Goal: Task Accomplishment & Management: Complete application form

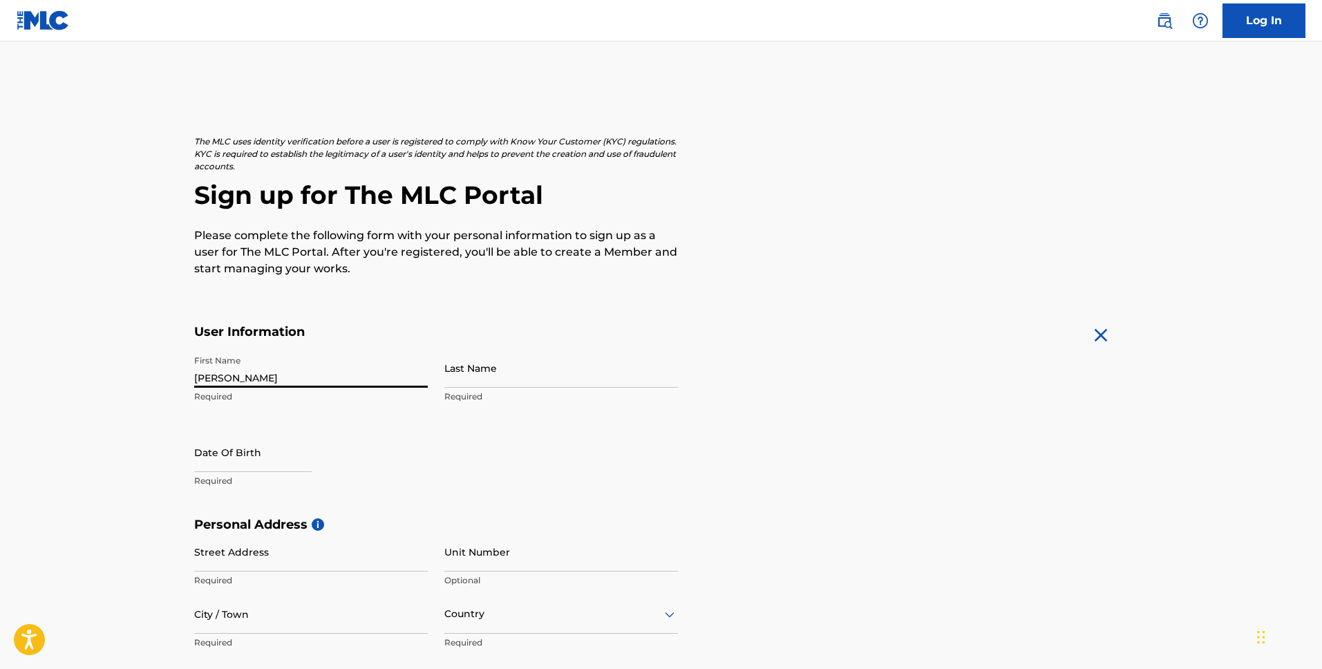
type input "[PERSON_NAME]"
type input "TOo"
select select "8"
select select "2025"
type input "TOo"
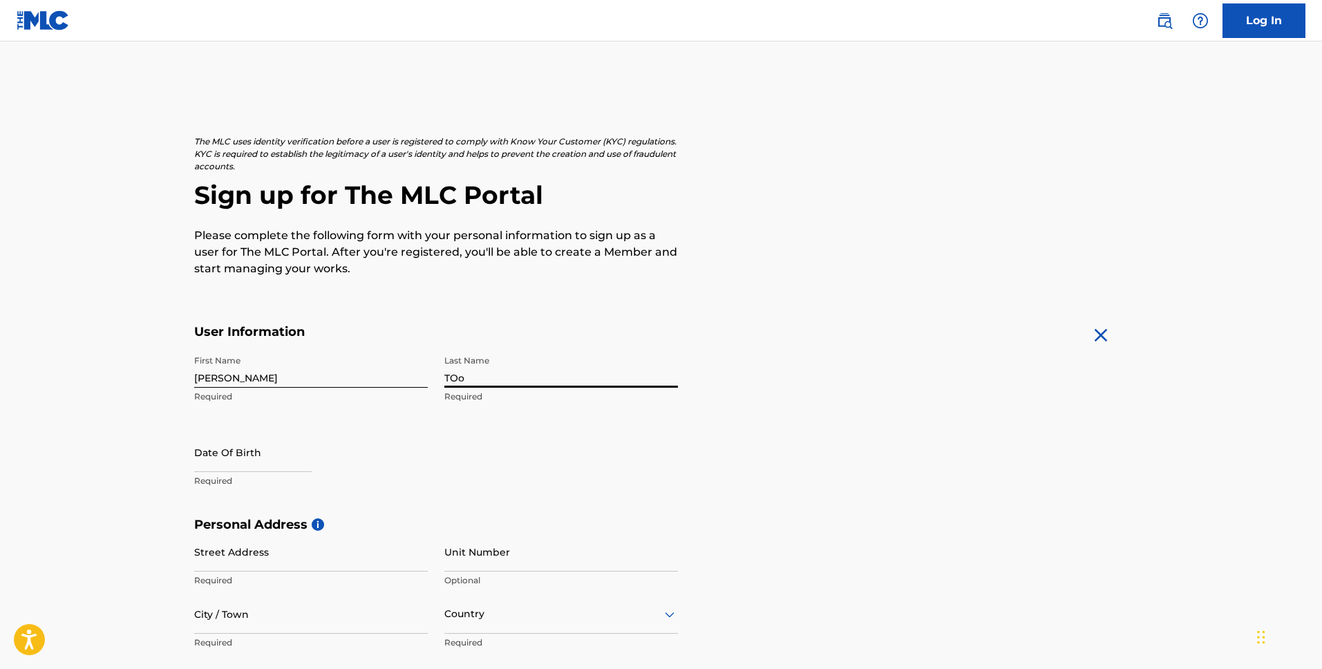
select select "8"
select select "2025"
type input "Too"
select select "8"
select select "2025"
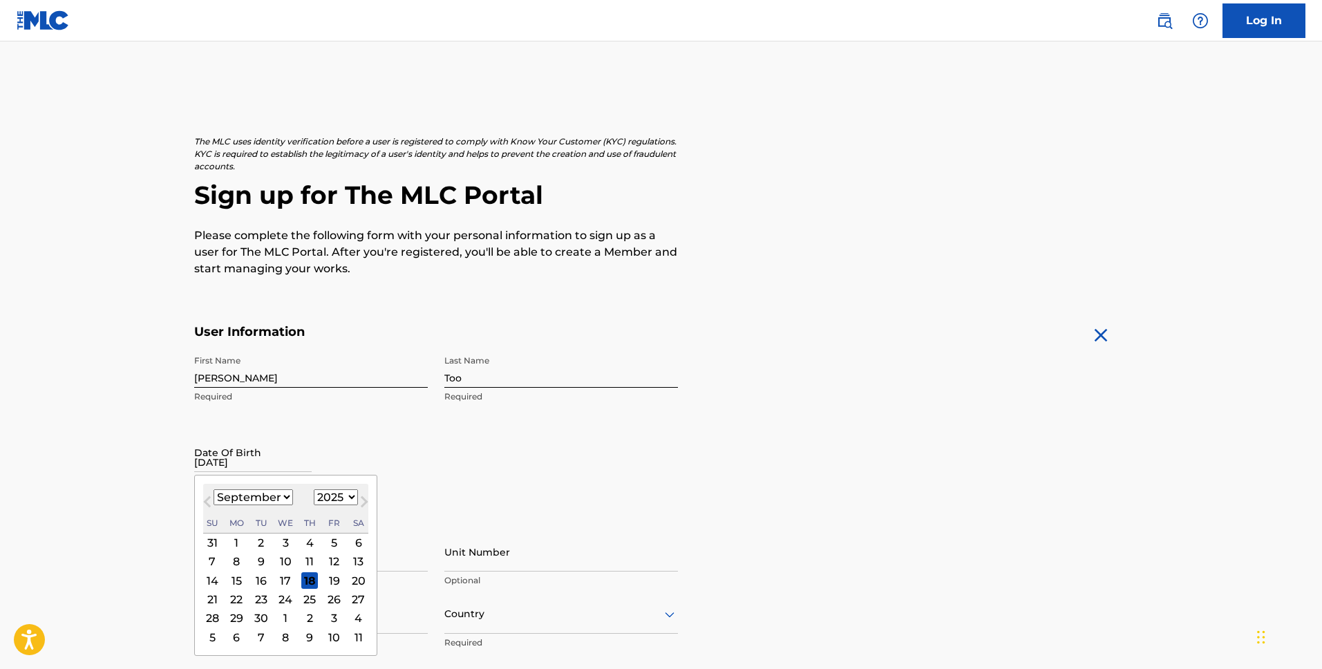
type input "[DATE]"
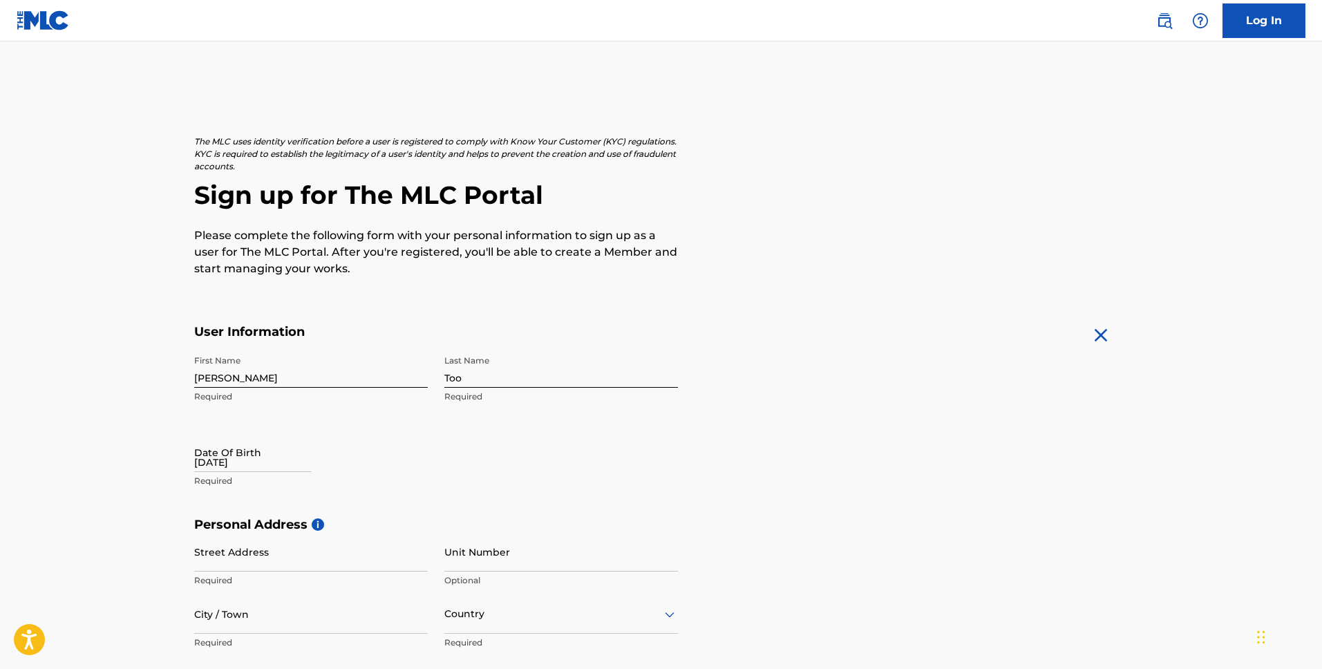
click at [269, 462] on input "[DATE]" at bounding box center [252, 451] width 117 height 39
select select "8"
select select "2025"
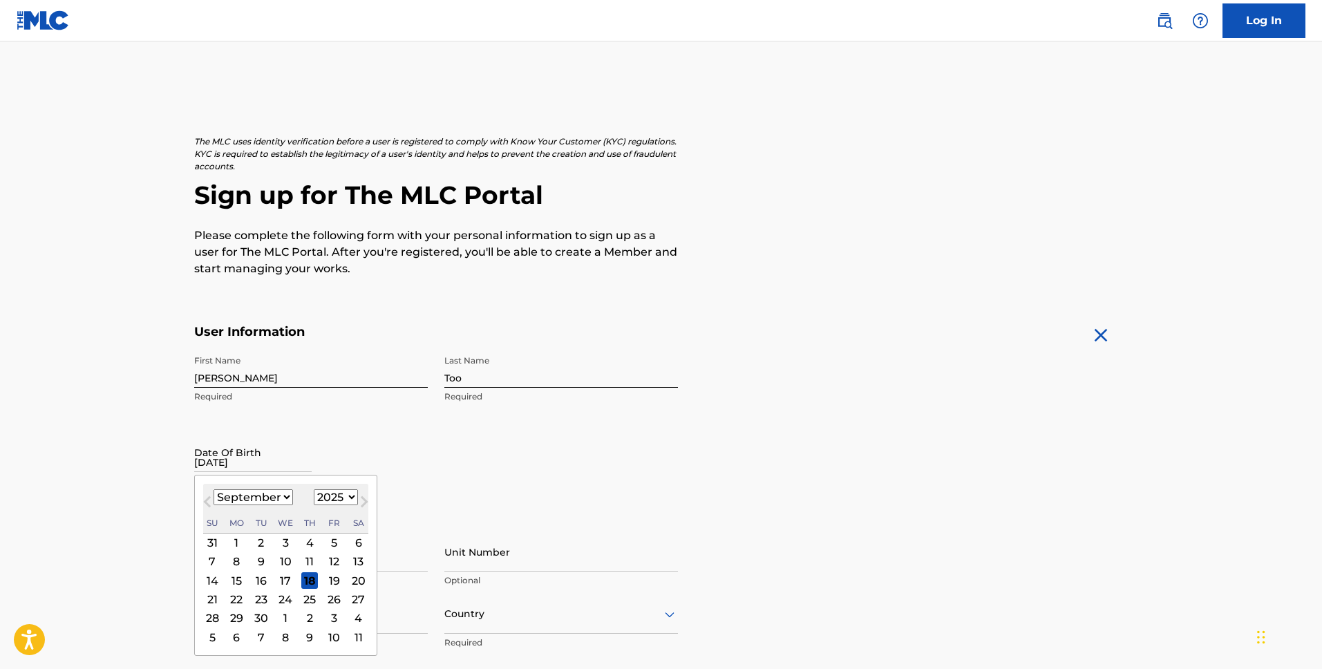
click at [269, 502] on select "January February March April May June July August September October November De…" at bounding box center [252, 497] width 79 height 16
select select "2"
click at [213, 489] on select "January February March April May June July August September October November De…" at bounding box center [252, 497] width 79 height 16
drag, startPoint x: 257, startPoint y: 562, endPoint x: 296, endPoint y: 529, distance: 51.0
click at [257, 562] on div "4" at bounding box center [261, 561] width 17 height 17
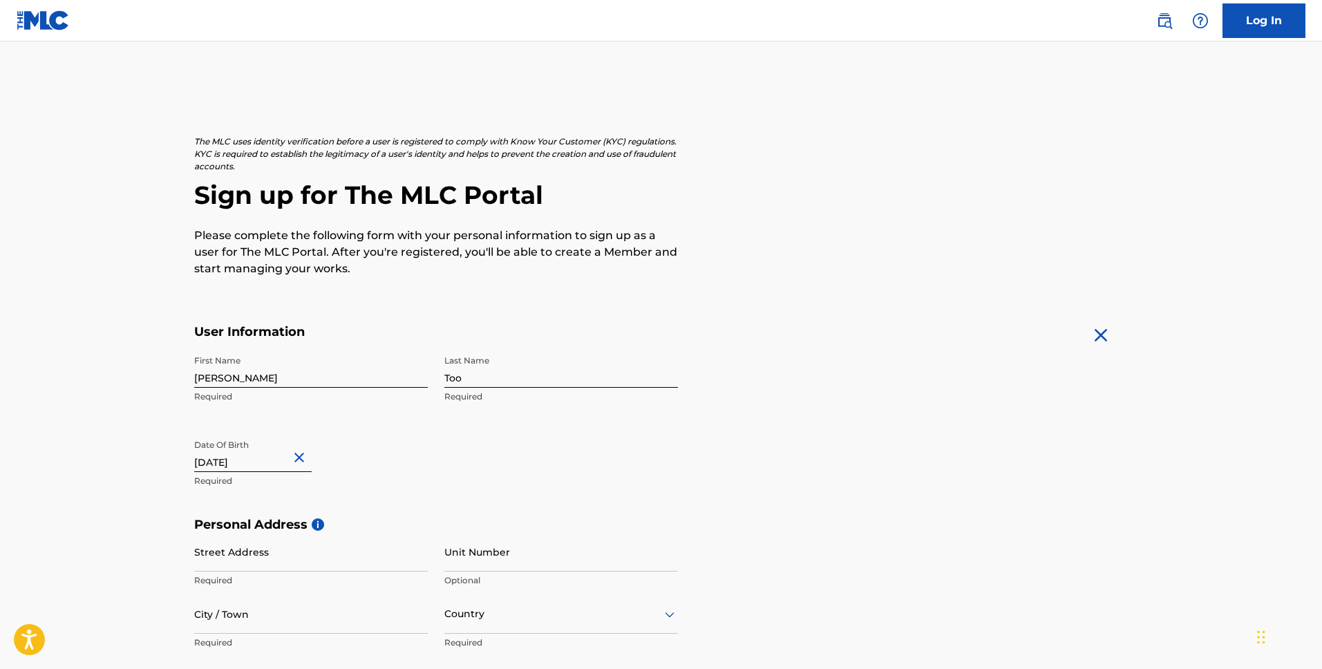
drag, startPoint x: 258, startPoint y: 466, endPoint x: 237, endPoint y: 467, distance: 21.4
click at [238, 467] on input "[DATE]" at bounding box center [252, 451] width 117 height 39
select select "2"
select select "2025"
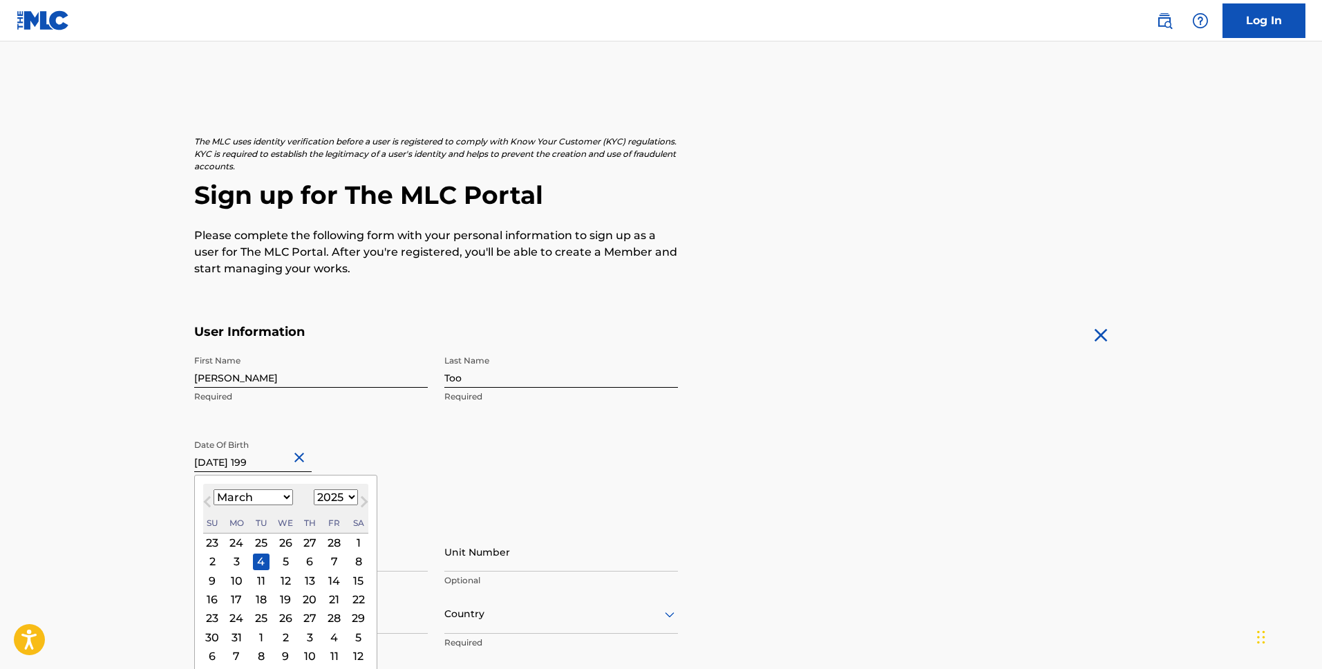
type input "[DATE]"
select select "1990"
type input "[DATE]"
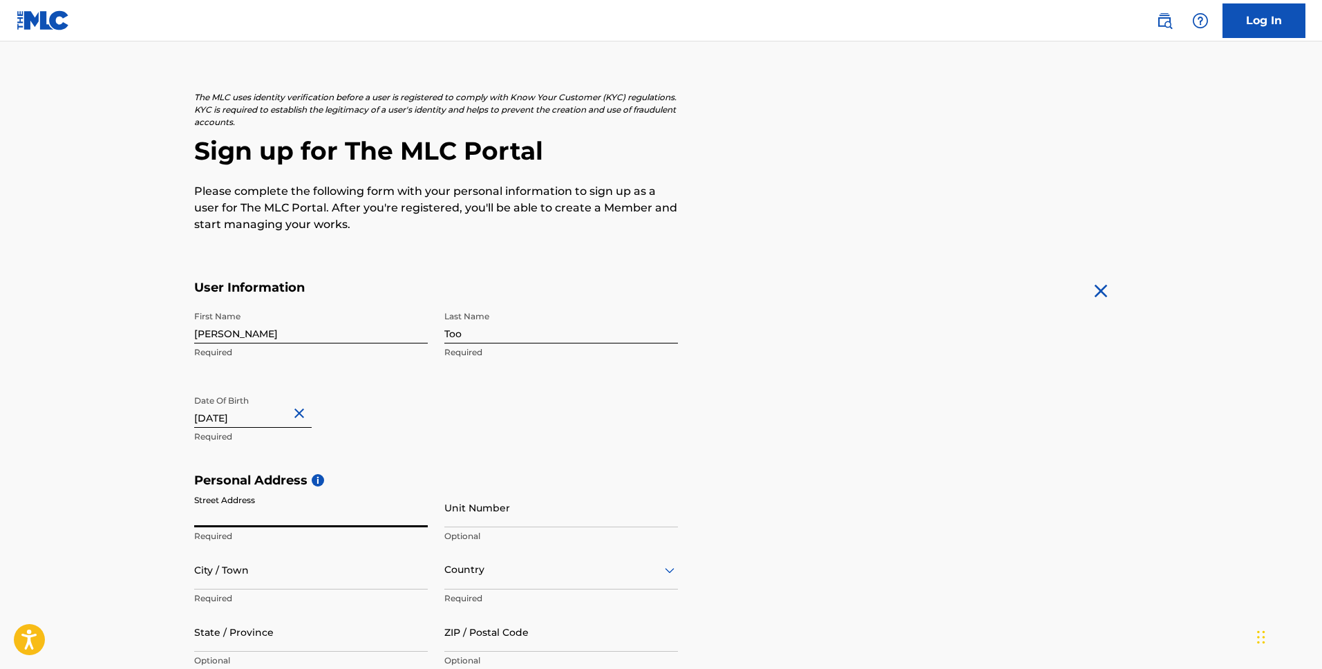
click at [263, 498] on input "Street Address" at bounding box center [311, 507] width 234 height 39
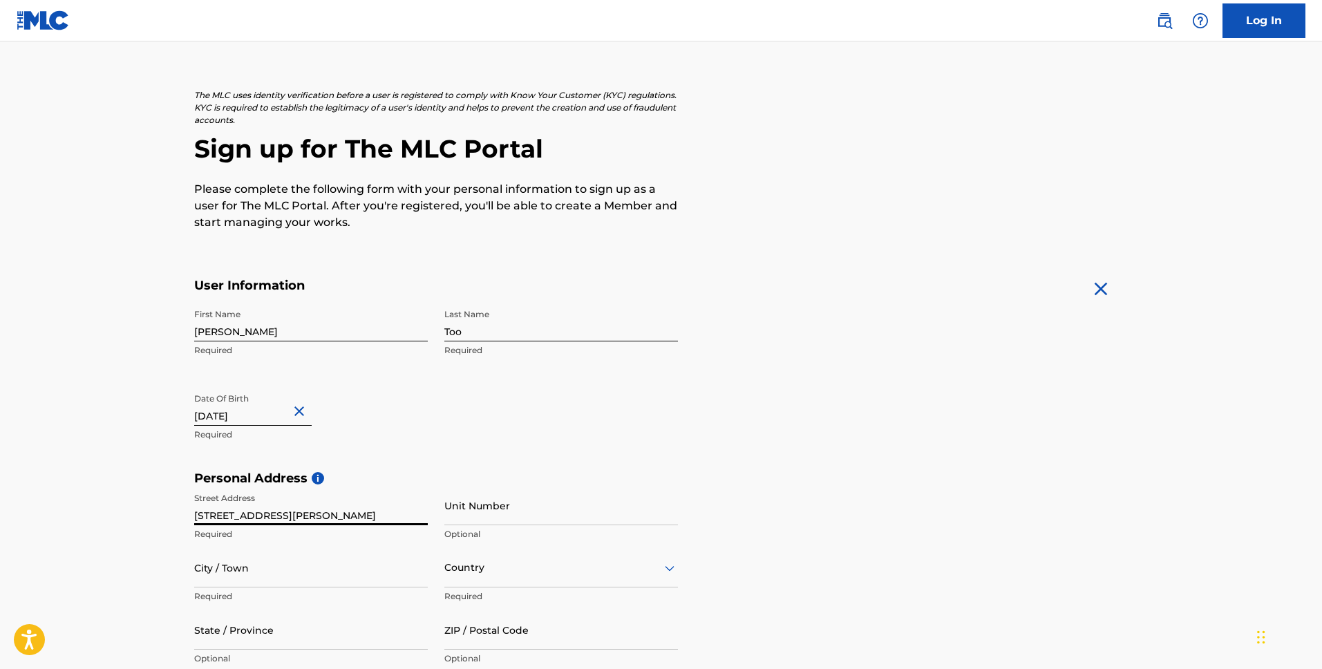
type input "[STREET_ADDRESS][PERSON_NAME]"
type input "[GEOGRAPHIC_DATA]"
type input "C"
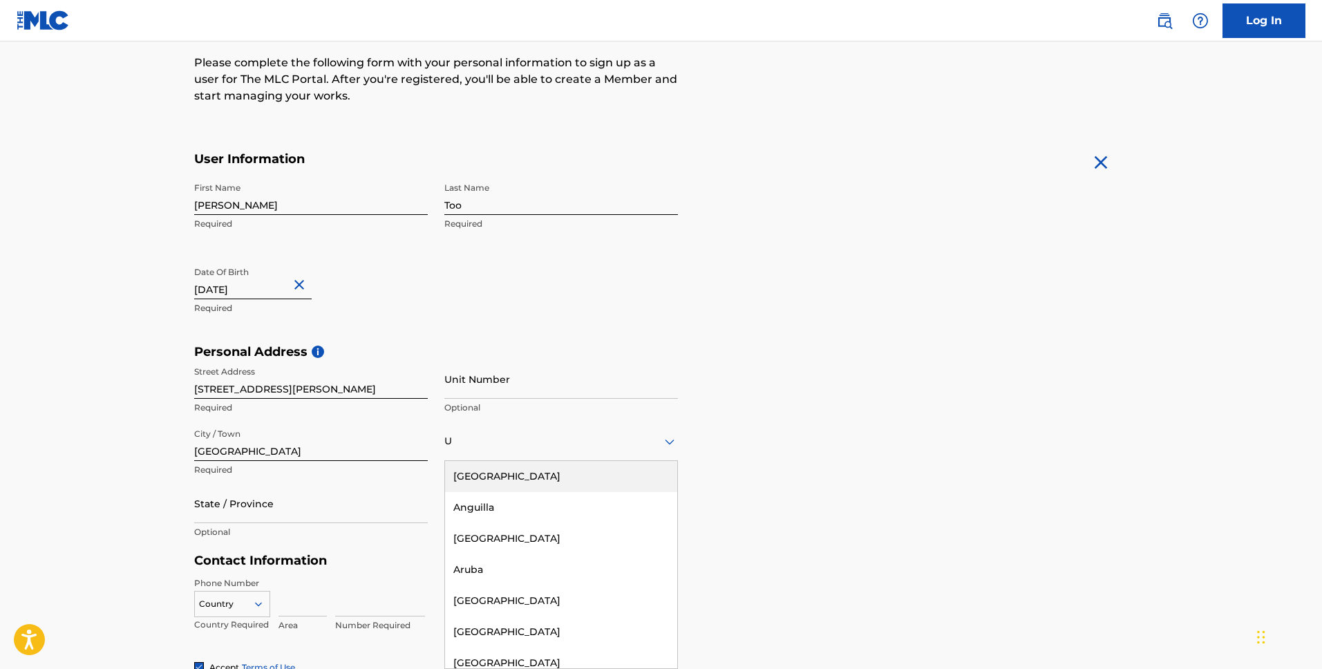
type input "Un"
click at [475, 483] on div "[GEOGRAPHIC_DATA]" at bounding box center [561, 476] width 232 height 31
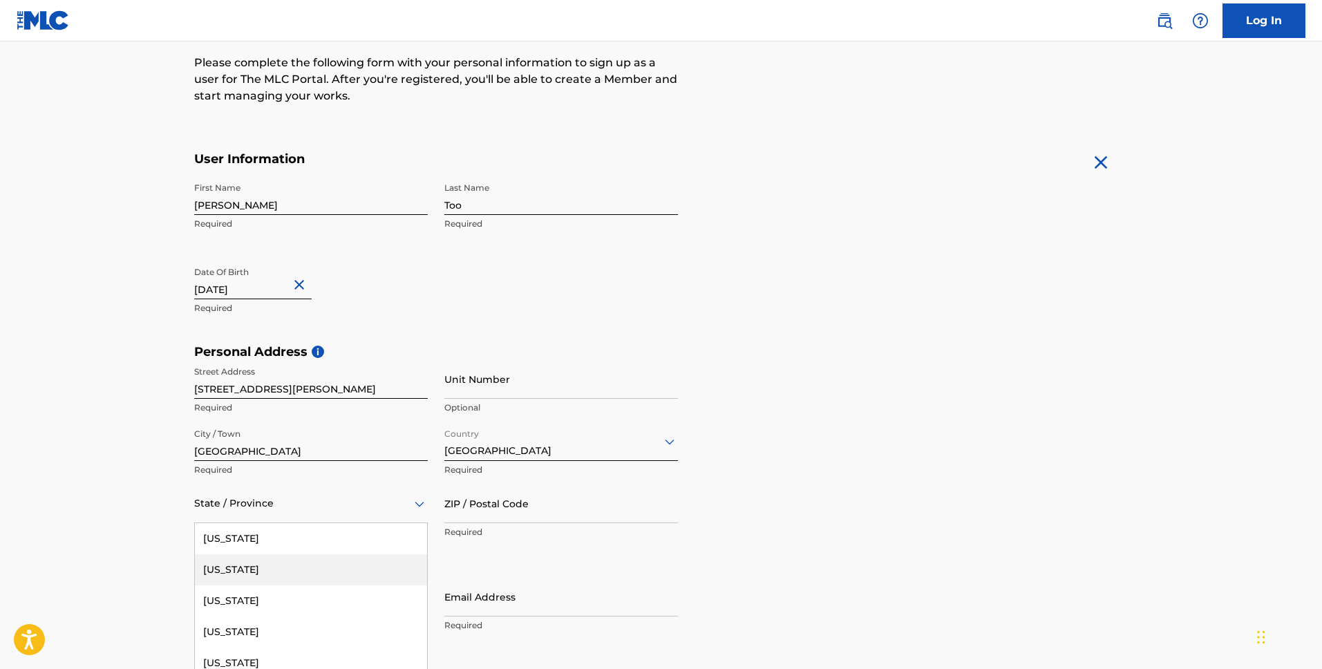
scroll to position [235, 0]
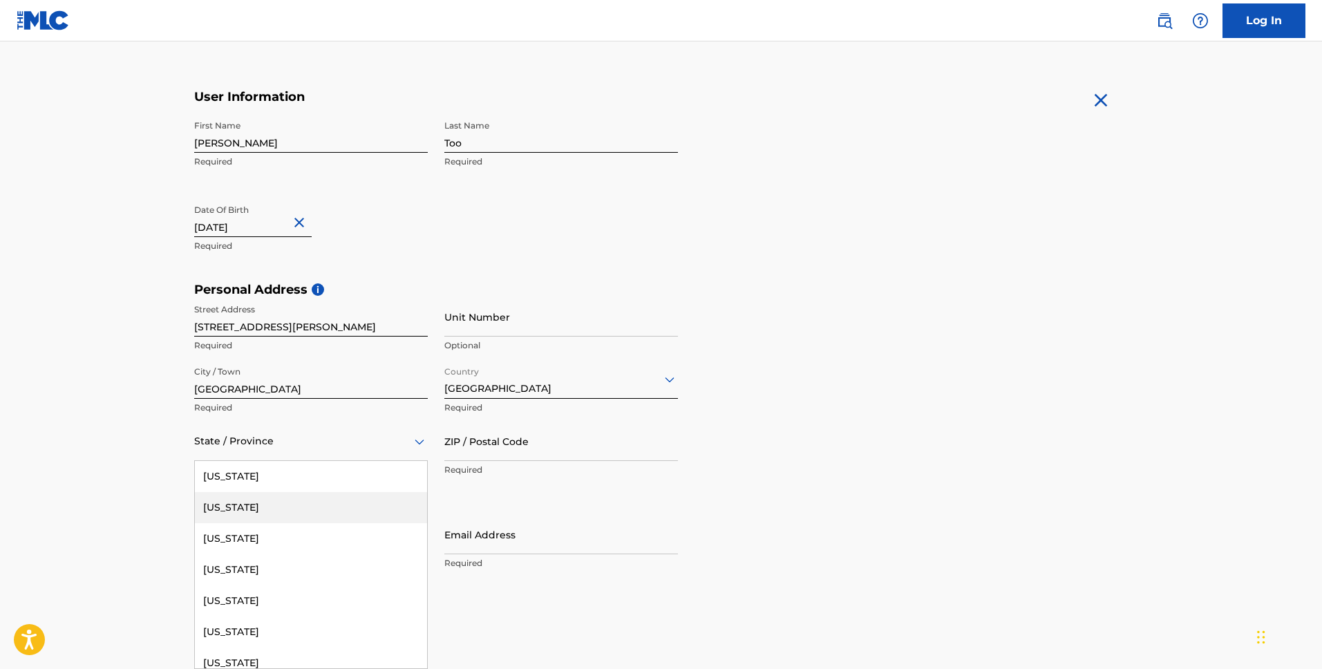
click at [345, 461] on div "[US_STATE], 2 of 57. 57 results available. Use Up and Down to choose options, p…" at bounding box center [311, 440] width 234 height 39
click at [275, 623] on div "[US_STATE]" at bounding box center [311, 631] width 232 height 31
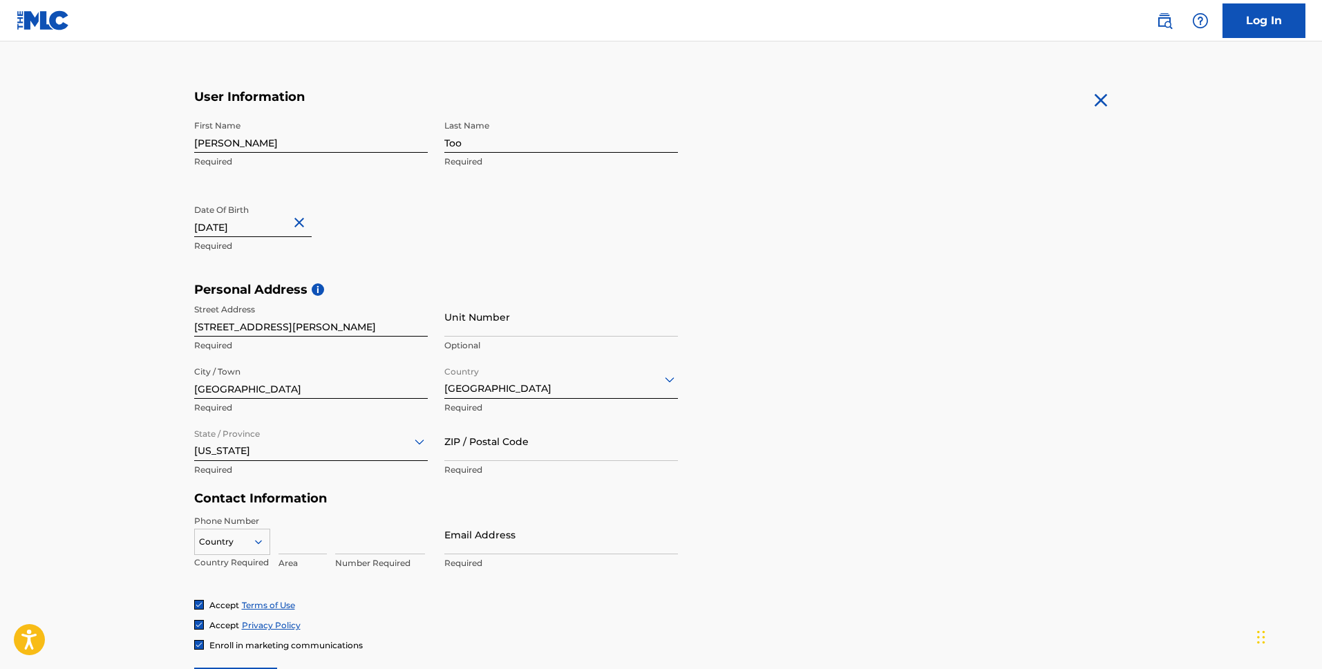
click at [566, 433] on input "ZIP / Postal Code" at bounding box center [561, 440] width 234 height 39
type input "95391"
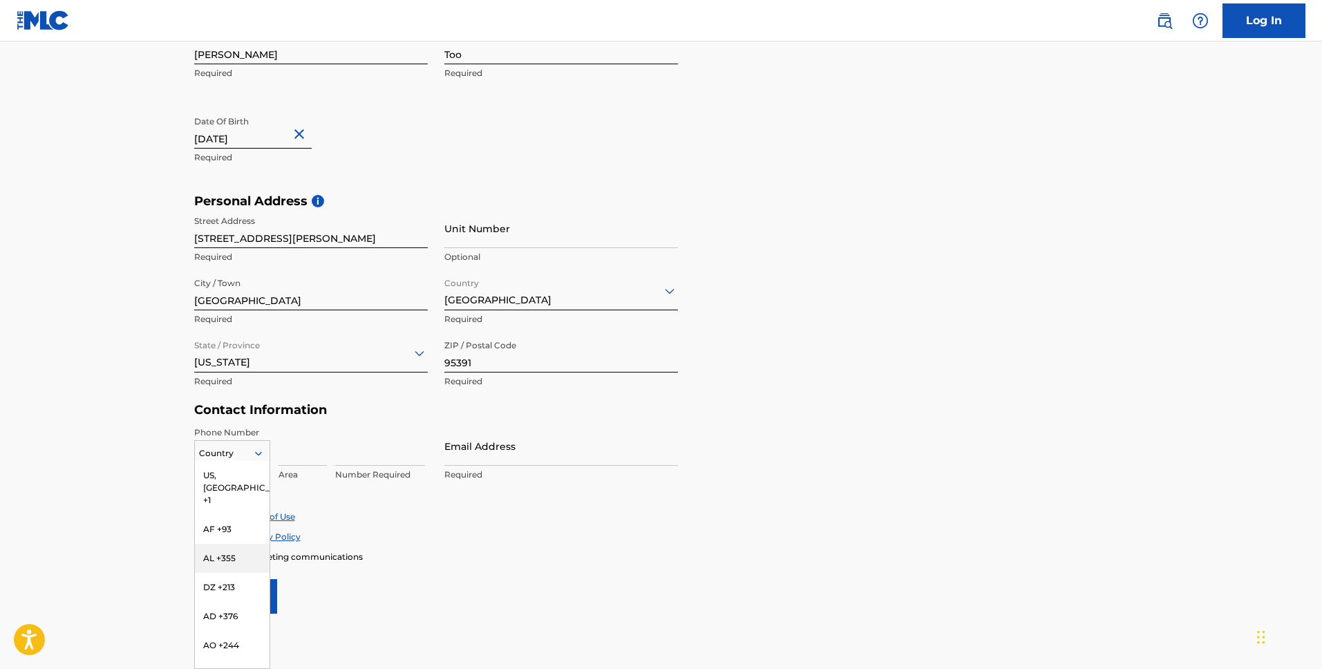
click at [232, 461] on div "AL +355, 3 of 216. 216 results available. Use Up and Down to choose options, pr…" at bounding box center [232, 450] width 76 height 21
click at [255, 479] on div "US, [GEOGRAPHIC_DATA] +1" at bounding box center [232, 488] width 75 height 54
click at [303, 455] on input at bounding box center [302, 445] width 48 height 39
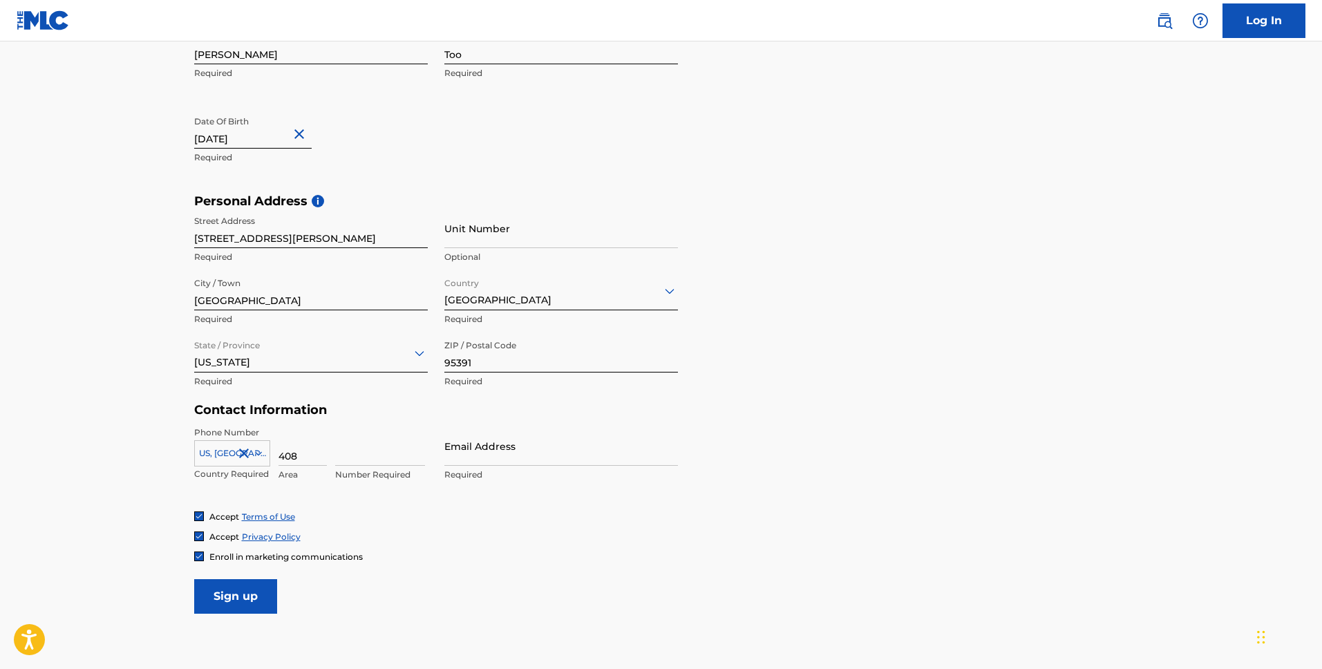
type input "408"
type input "7685625"
type input "t"
drag, startPoint x: 493, startPoint y: 454, endPoint x: 911, endPoint y: 335, distance: 433.9
click at [505, 448] on input "fourthre" at bounding box center [561, 445] width 234 height 39
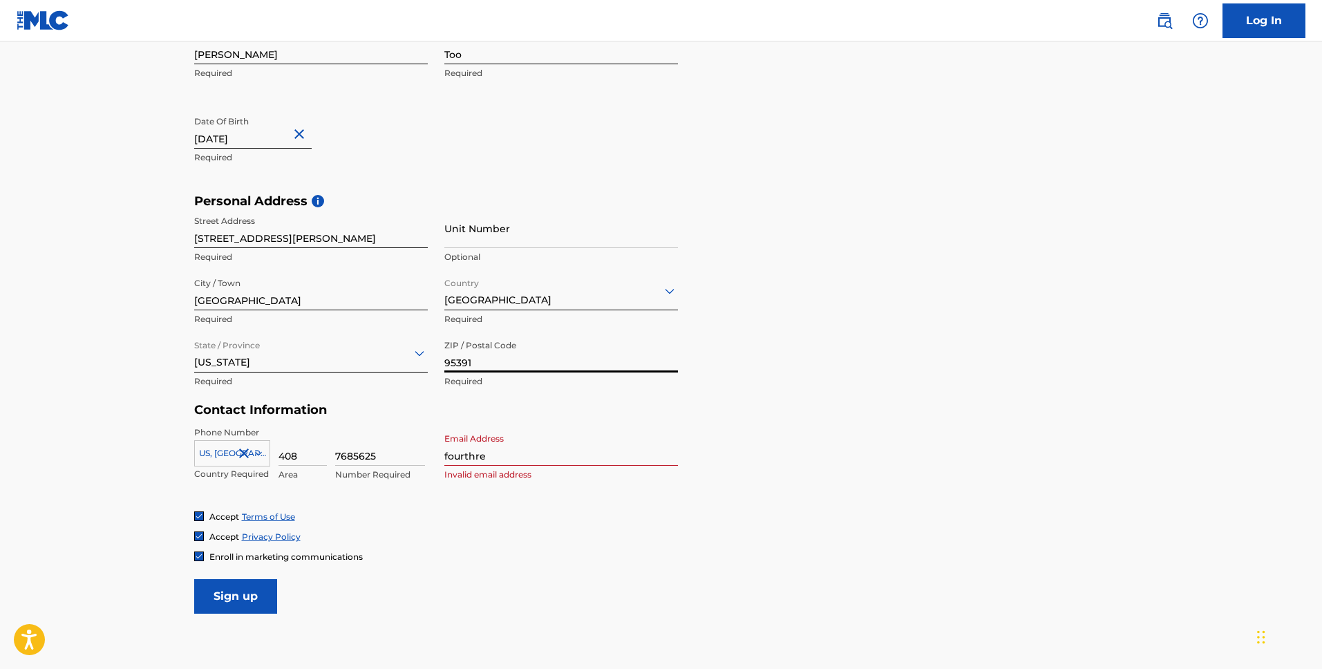
drag, startPoint x: 569, startPoint y: 360, endPoint x: 562, endPoint y: 384, distance: 25.1
click at [569, 360] on input "95391" at bounding box center [561, 352] width 234 height 39
click at [529, 464] on input "fourthre" at bounding box center [561, 445] width 234 height 39
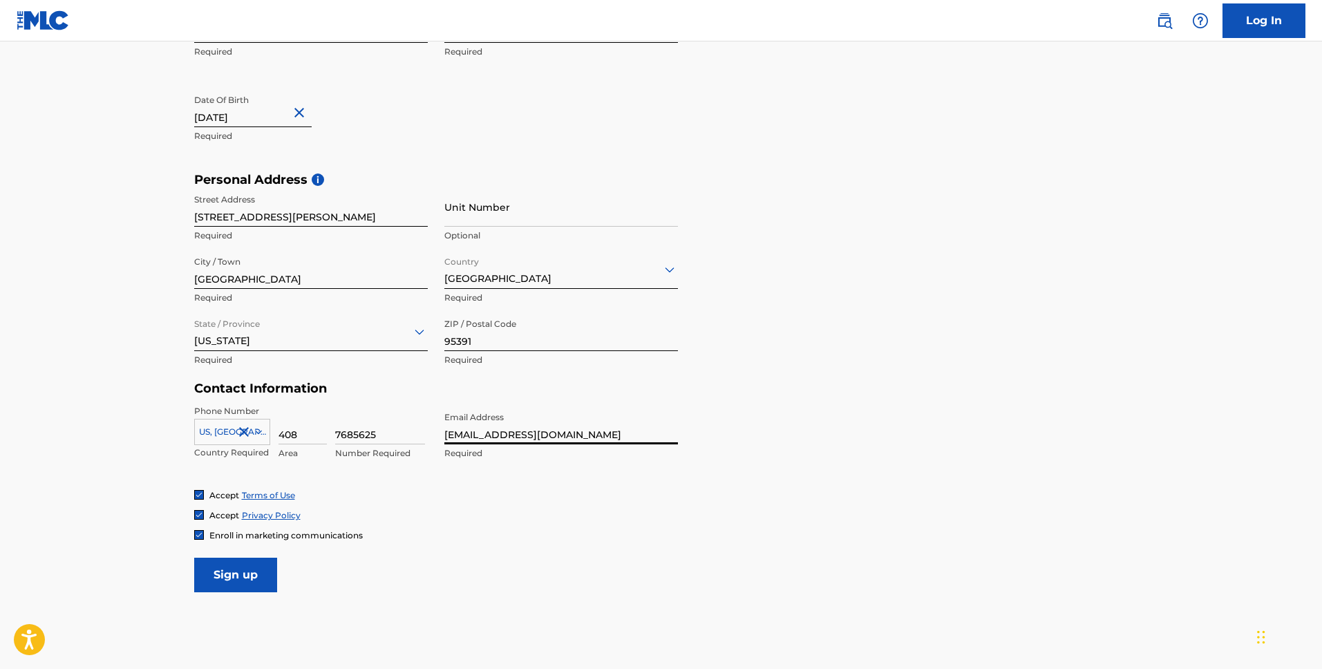
scroll to position [354, 0]
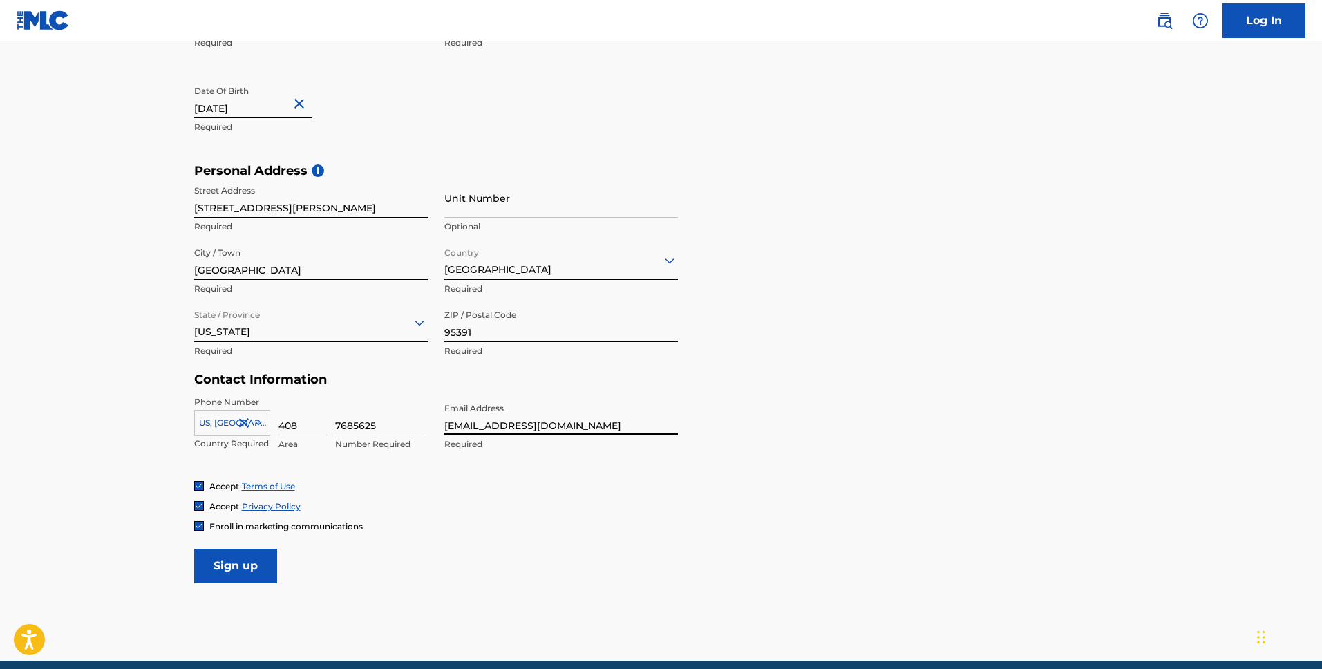
type input "[EMAIL_ADDRESS][DOMAIN_NAME]"
click at [201, 527] on img at bounding box center [199, 526] width 8 height 8
click at [234, 559] on input "Sign up" at bounding box center [235, 566] width 83 height 35
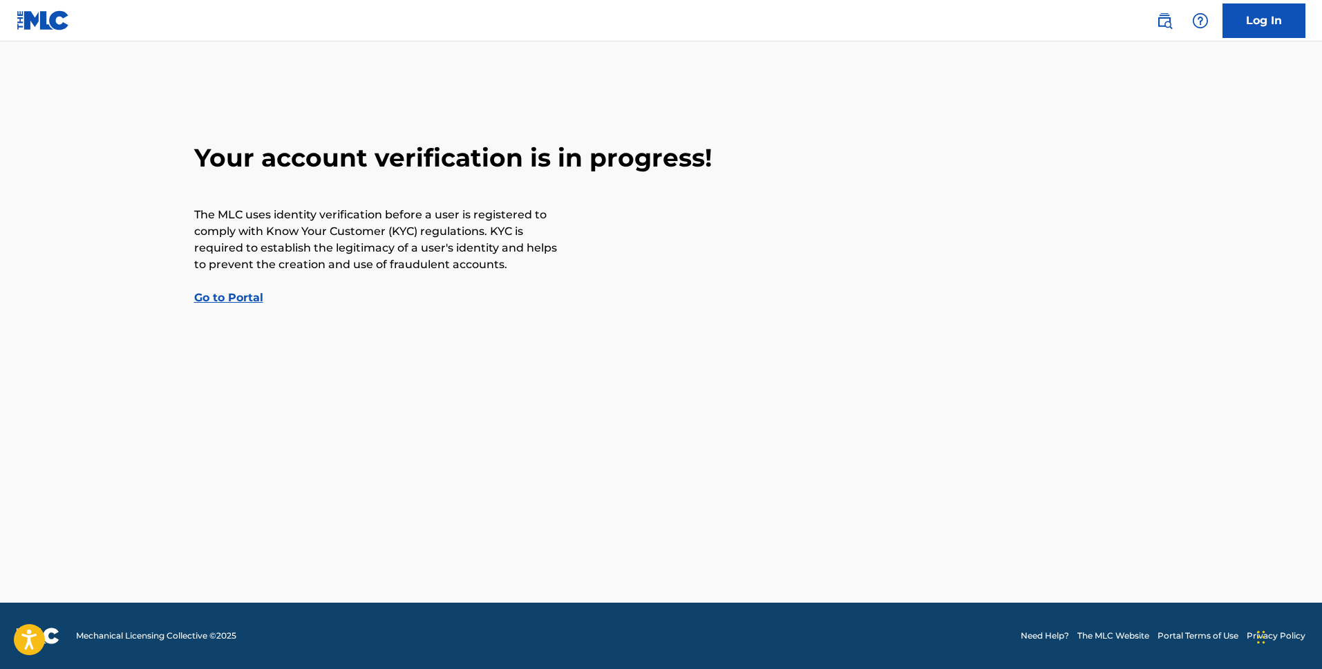
click at [217, 296] on link "Go to Portal" at bounding box center [228, 297] width 69 height 13
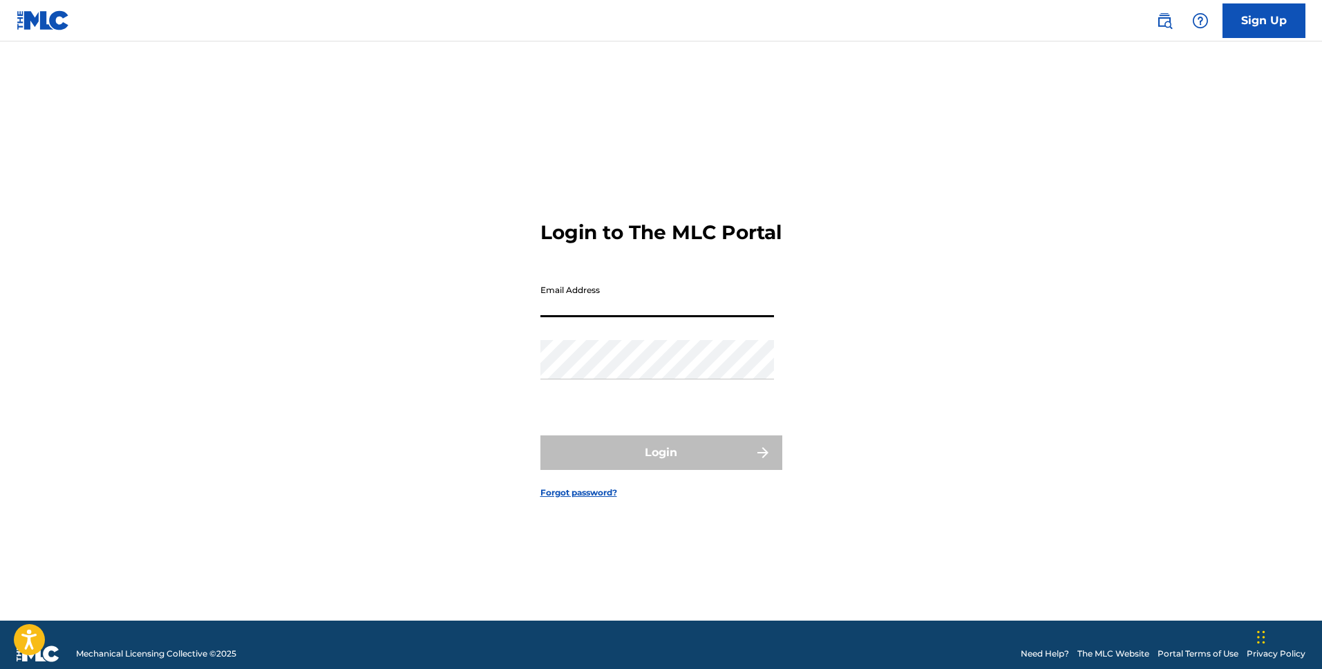
click at [714, 301] on input "Email Address" at bounding box center [657, 297] width 234 height 39
type input "t"
type input "[EMAIL_ADDRESS][DOMAIN_NAME]"
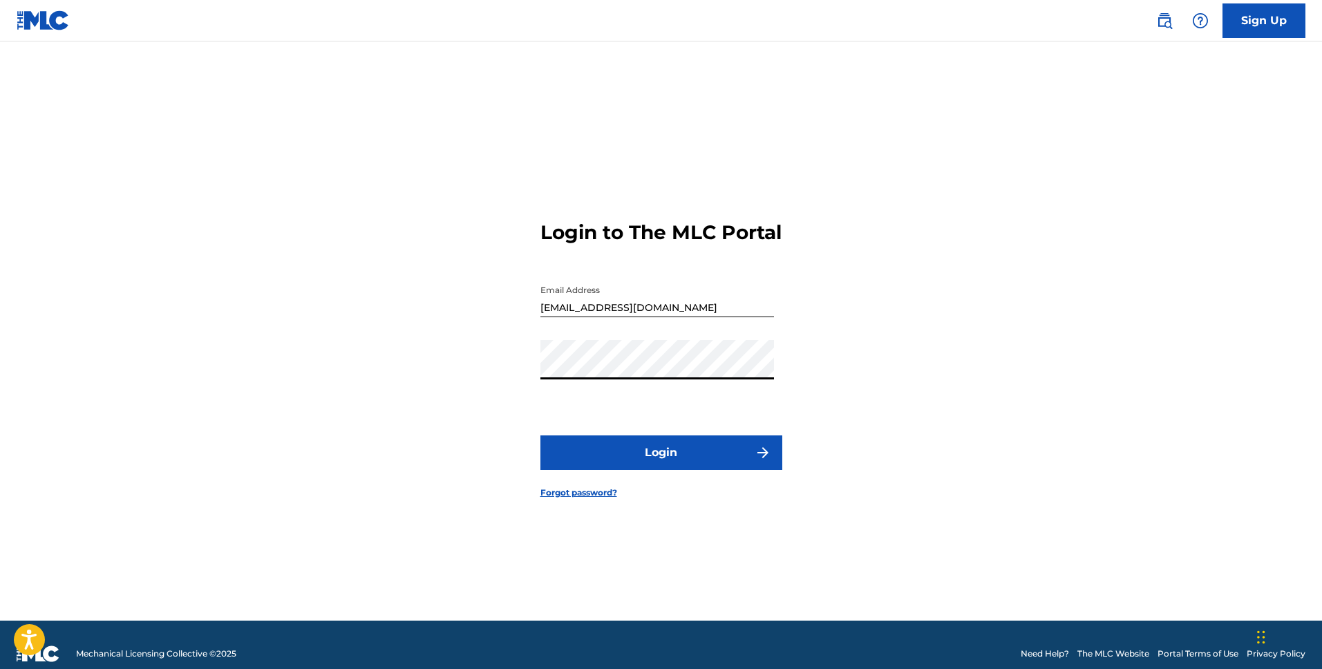
click at [558, 428] on form "Login to The MLC Portal Email Address [EMAIL_ADDRESS][DOMAIN_NAME] Password Log…" at bounding box center [661, 348] width 242 height 544
click at [631, 467] on button "Login" at bounding box center [661, 452] width 242 height 35
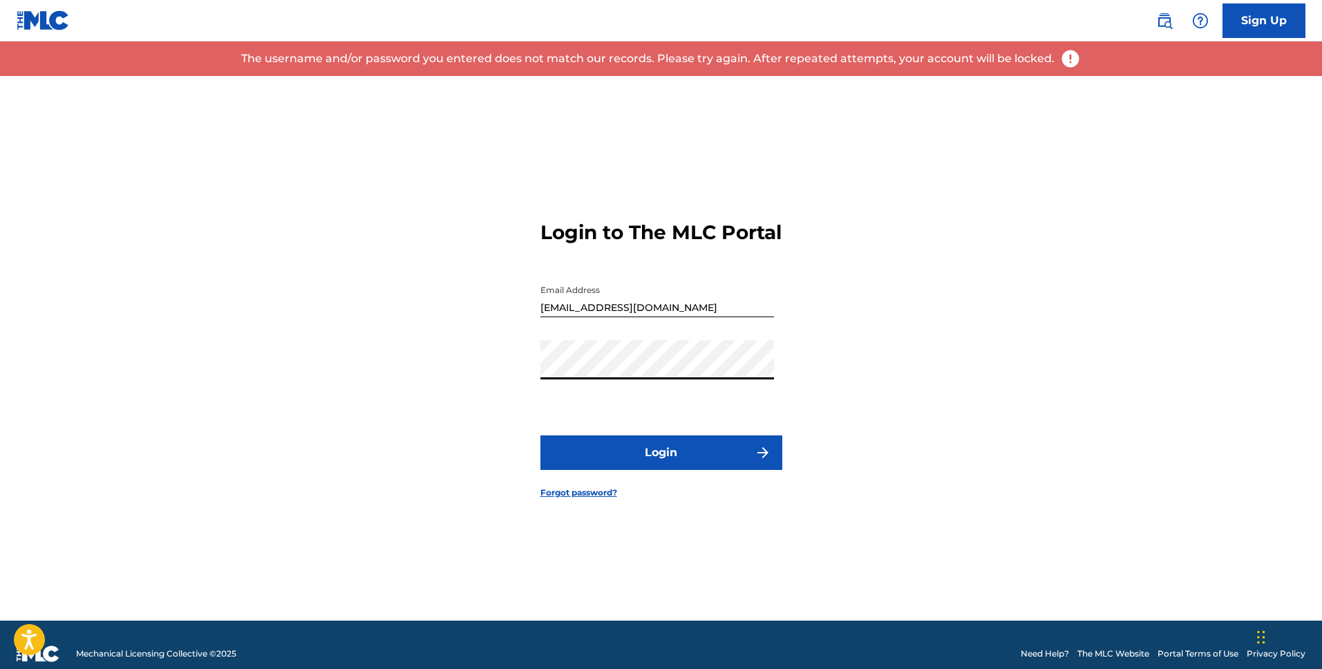
click at [540, 435] on button "Login" at bounding box center [661, 452] width 242 height 35
click at [580, 499] on link "Forgot password?" at bounding box center [578, 492] width 77 height 12
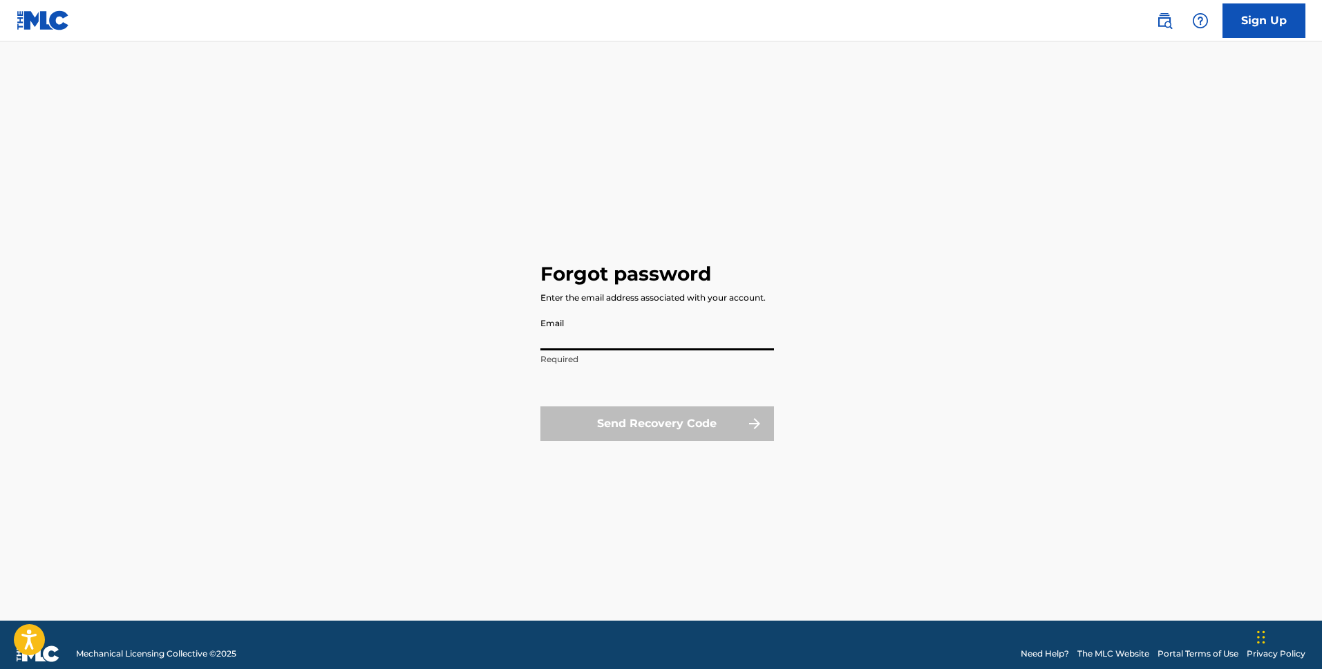
click at [656, 324] on input "Email" at bounding box center [657, 330] width 234 height 39
type input "[EMAIL_ADDRESS][DOMAIN_NAME]"
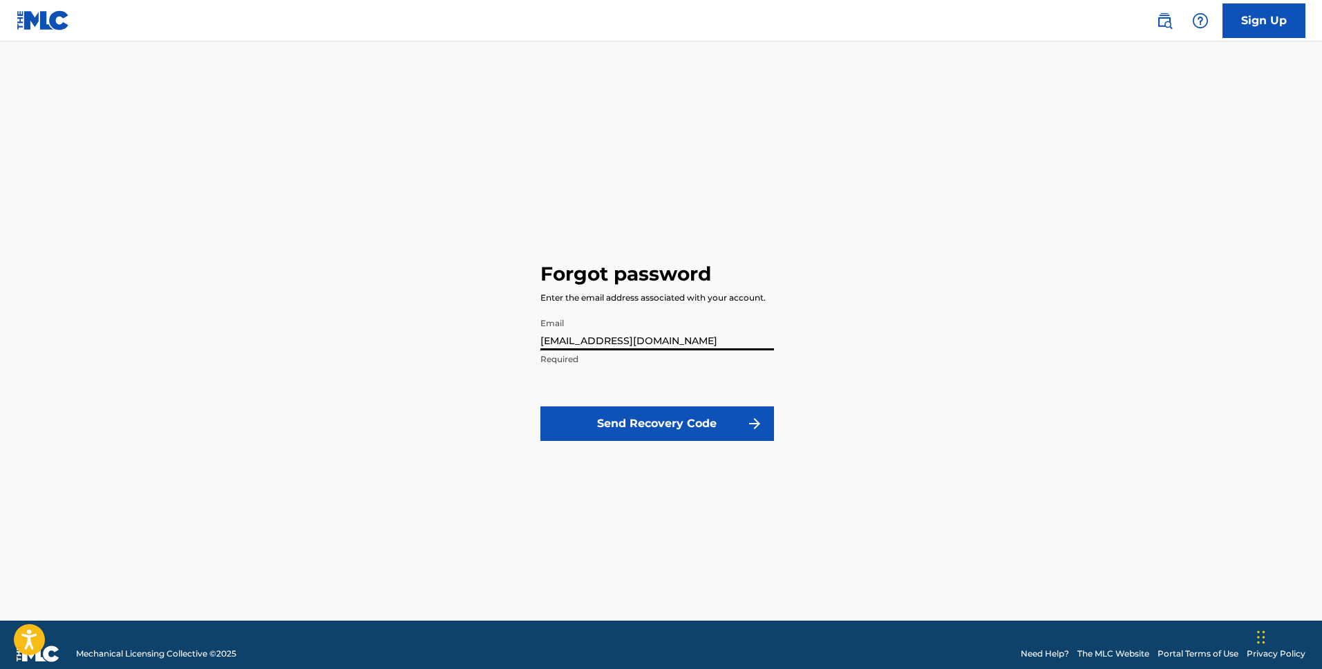
click at [682, 421] on button "Send Recovery Code" at bounding box center [657, 423] width 234 height 35
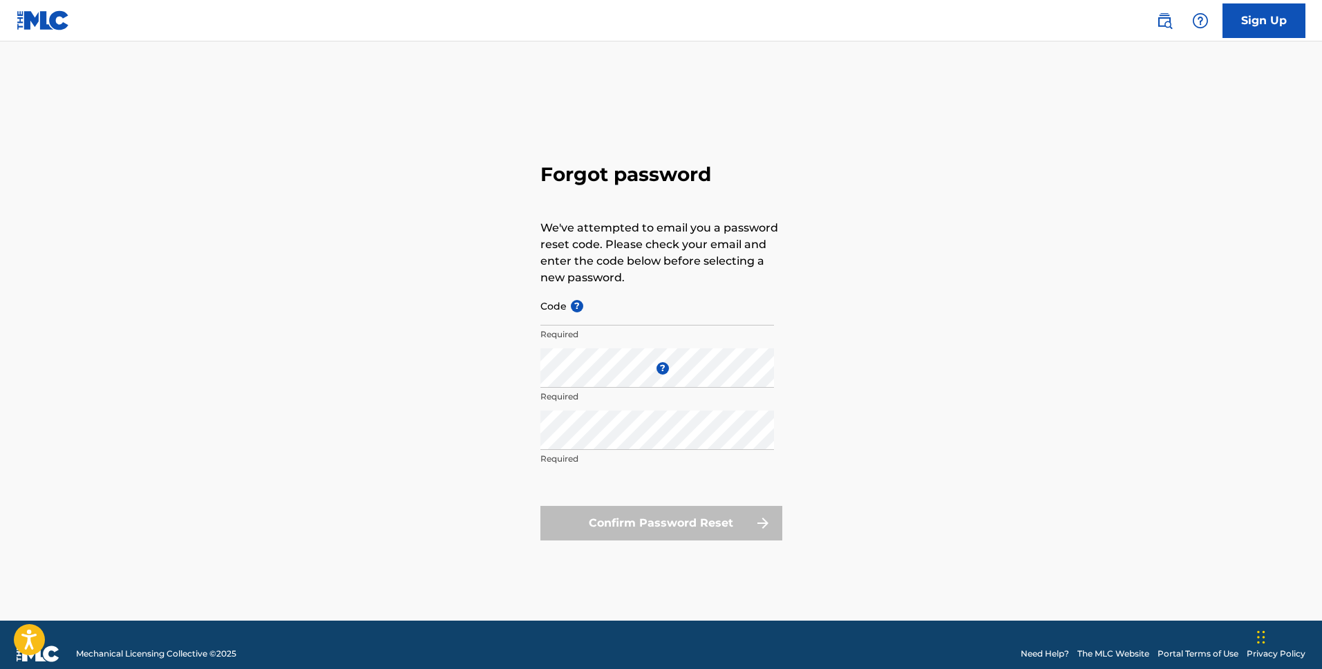
click at [603, 307] on input "Code ?" at bounding box center [657, 305] width 234 height 39
paste input "FP_ec5cac8025a9c3a6adb5aee7f60"
click at [592, 378] on div "Forgot password We've attempted to email you a password reset code. Please chec…" at bounding box center [661, 348] width 967 height 544
drag, startPoint x: 528, startPoint y: 379, endPoint x: 495, endPoint y: 378, distance: 32.5
click at [495, 378] on div "Forgot password We've attempted to email you a password reset code. Please chec…" at bounding box center [661, 348] width 967 height 544
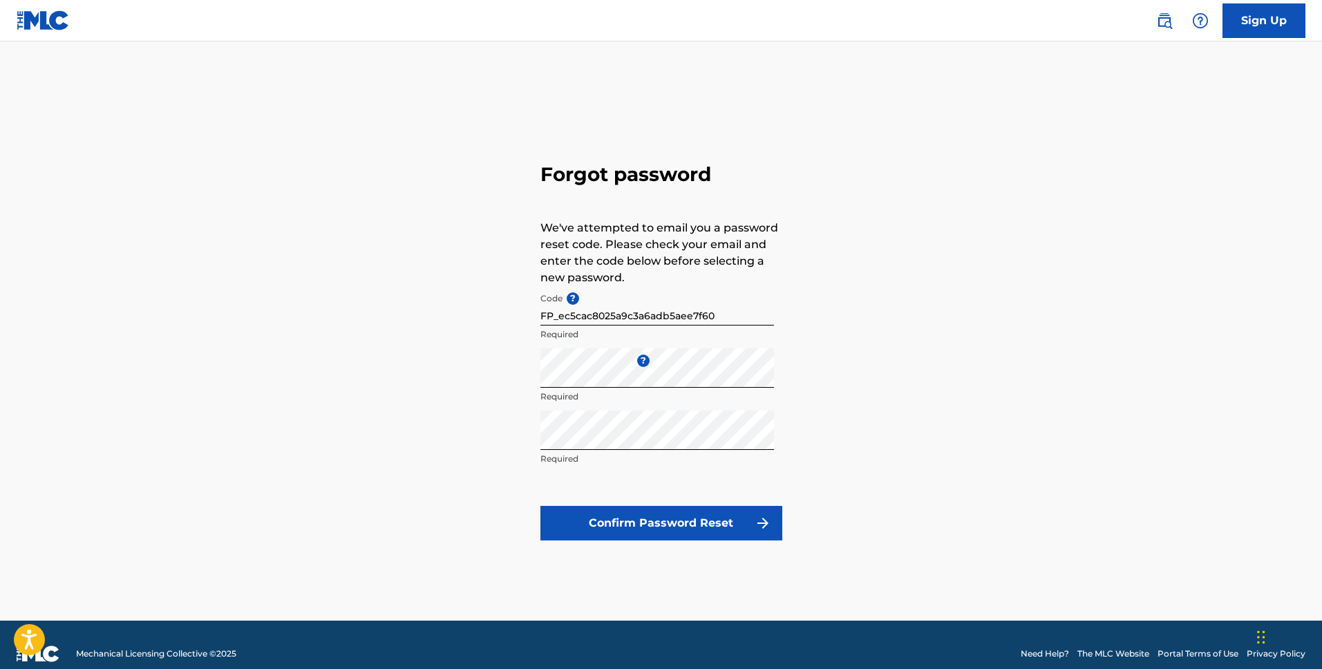
click at [698, 531] on button "Confirm Password Reset" at bounding box center [661, 523] width 242 height 35
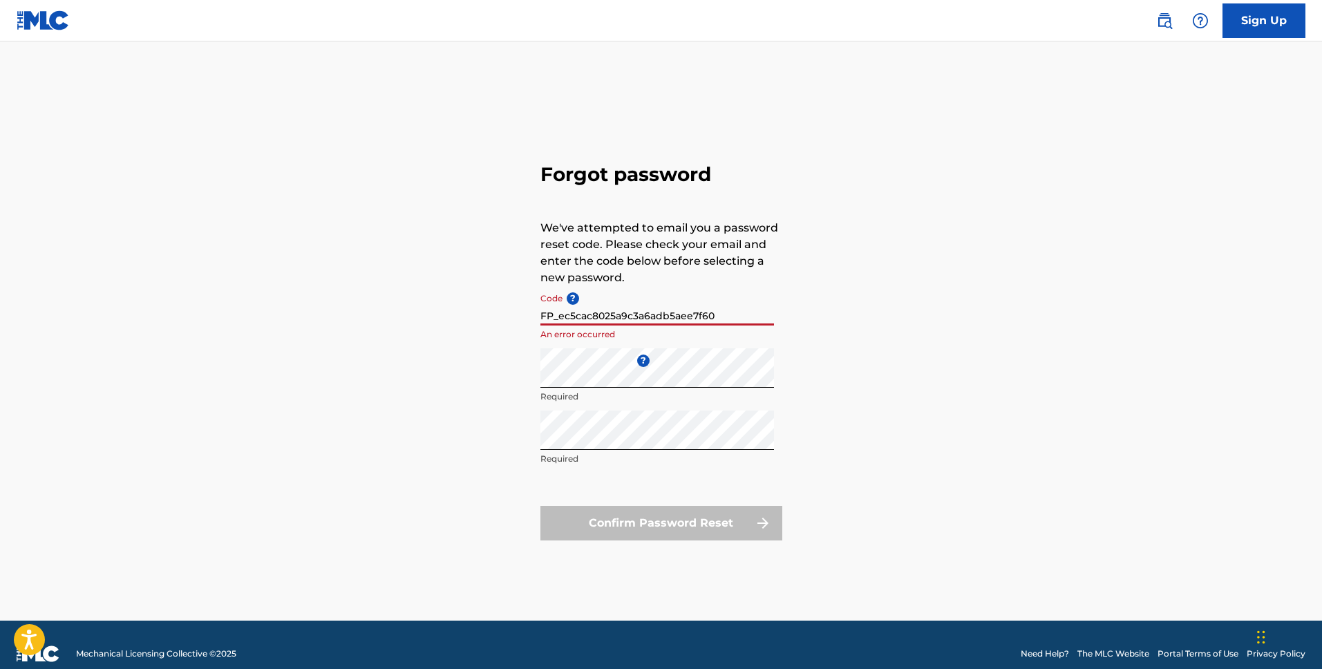
click at [651, 318] on input "FP_ec5cac8025a9c3a6adb5aee7f60" at bounding box center [657, 305] width 234 height 39
paste input "4"
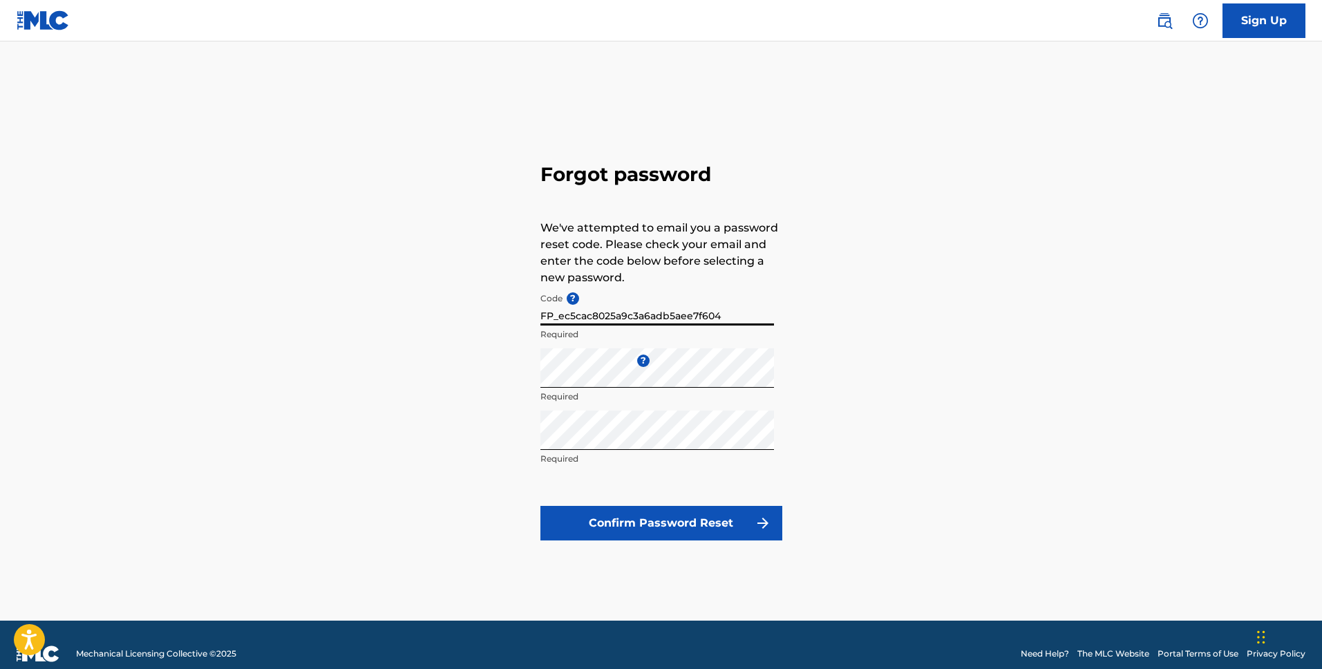
type input "FP_ec5cac8025a9c3a6adb5aee7f604"
click at [688, 523] on button "Confirm Password Reset" at bounding box center [661, 523] width 242 height 35
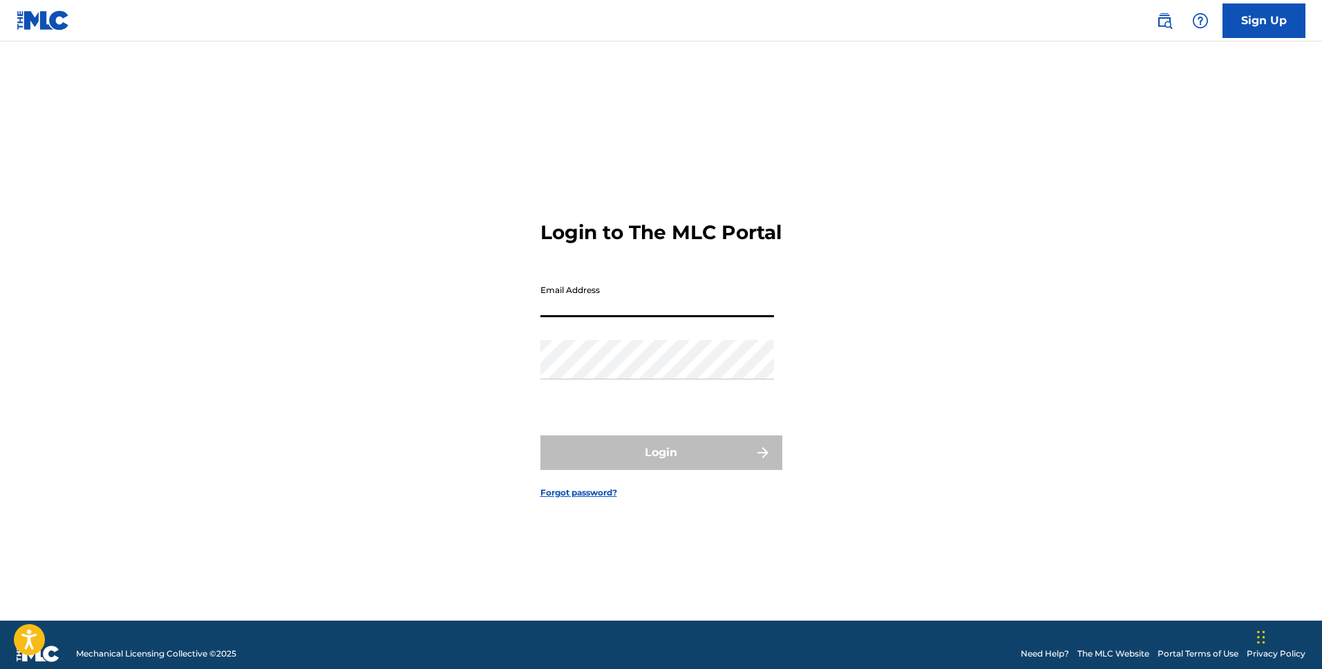
click at [616, 313] on input "Email Address" at bounding box center [657, 297] width 234 height 39
type input "[EMAIL_ADDRESS][DOMAIN_NAME]"
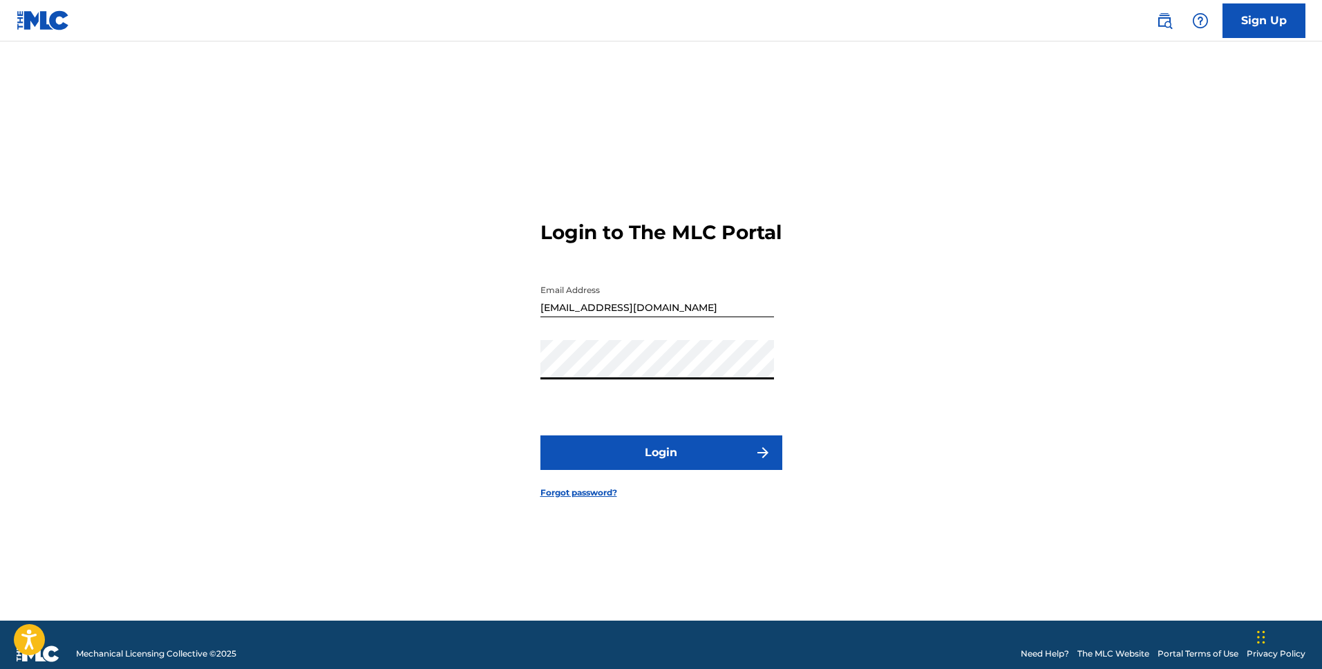
click at [734, 457] on button "Login" at bounding box center [661, 452] width 242 height 35
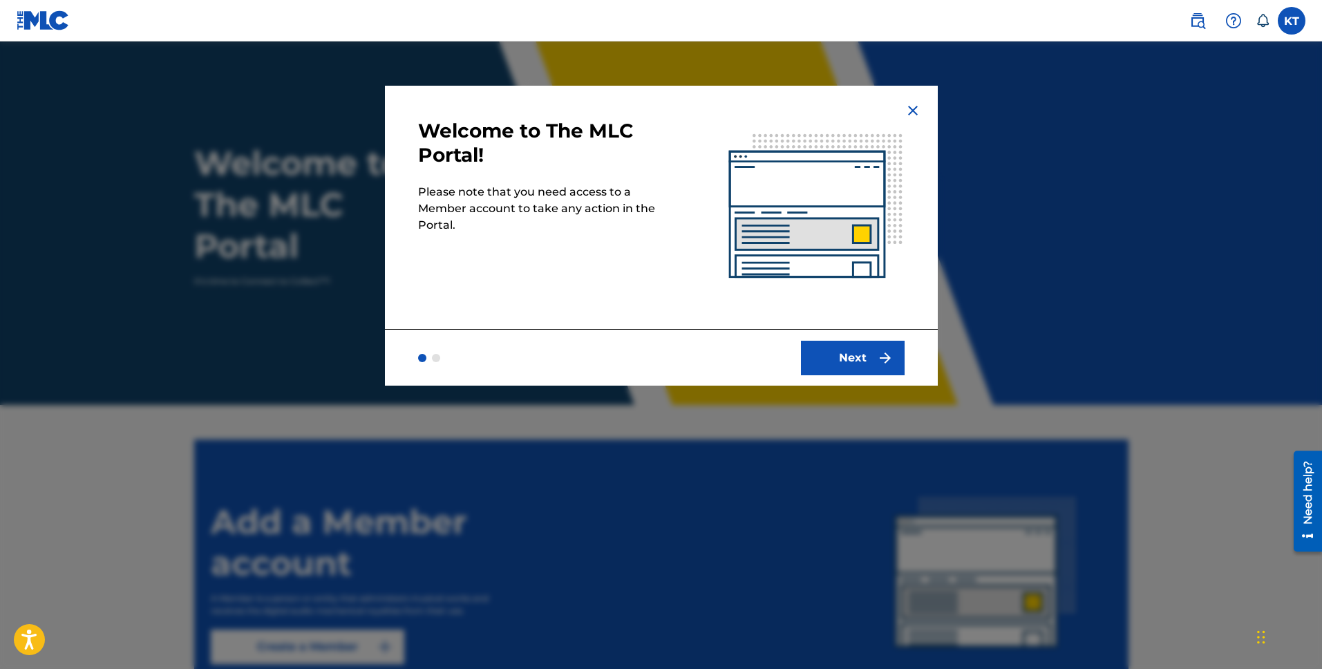
click at [846, 370] on button "Next" at bounding box center [853, 358] width 104 height 35
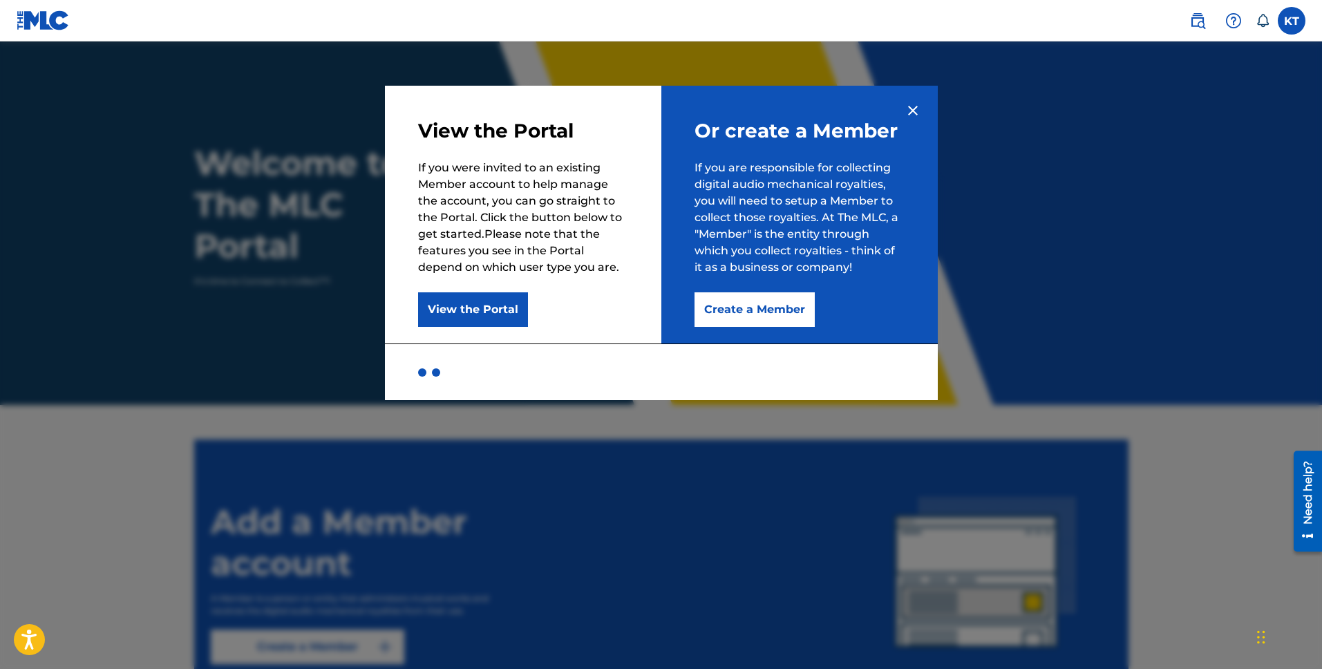
click at [788, 313] on button "Create a Member" at bounding box center [754, 309] width 120 height 35
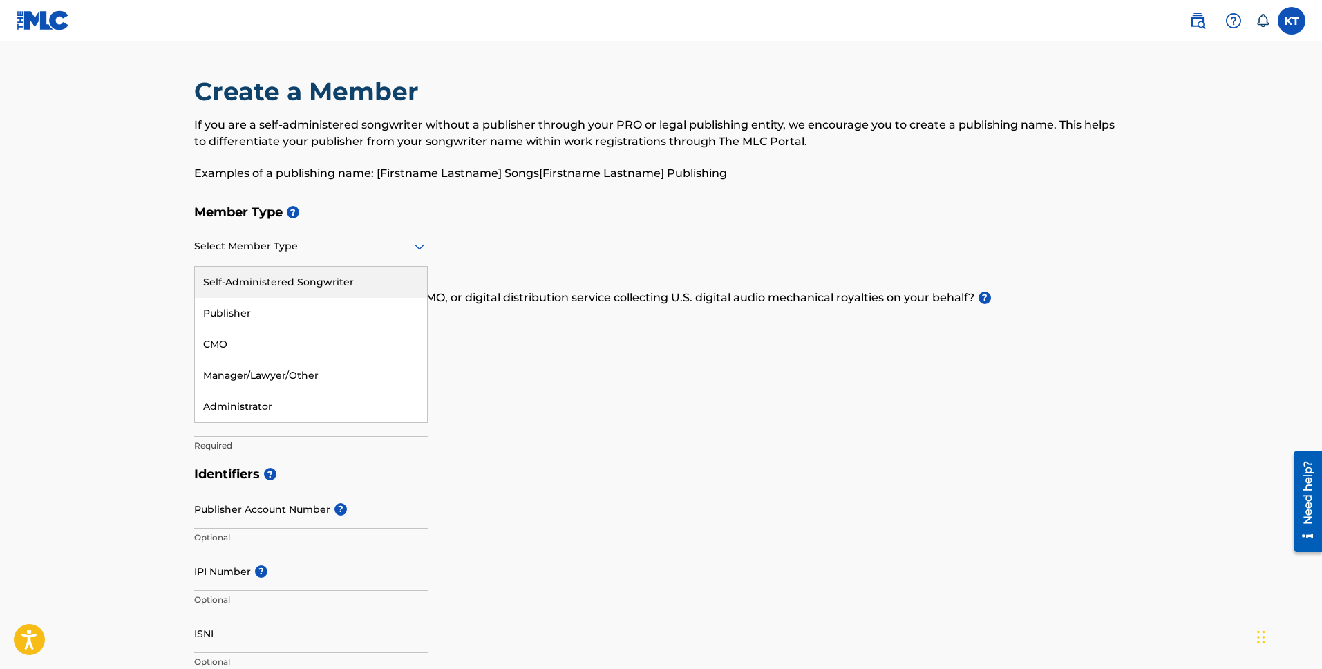
click at [291, 249] on div at bounding box center [311, 246] width 234 height 17
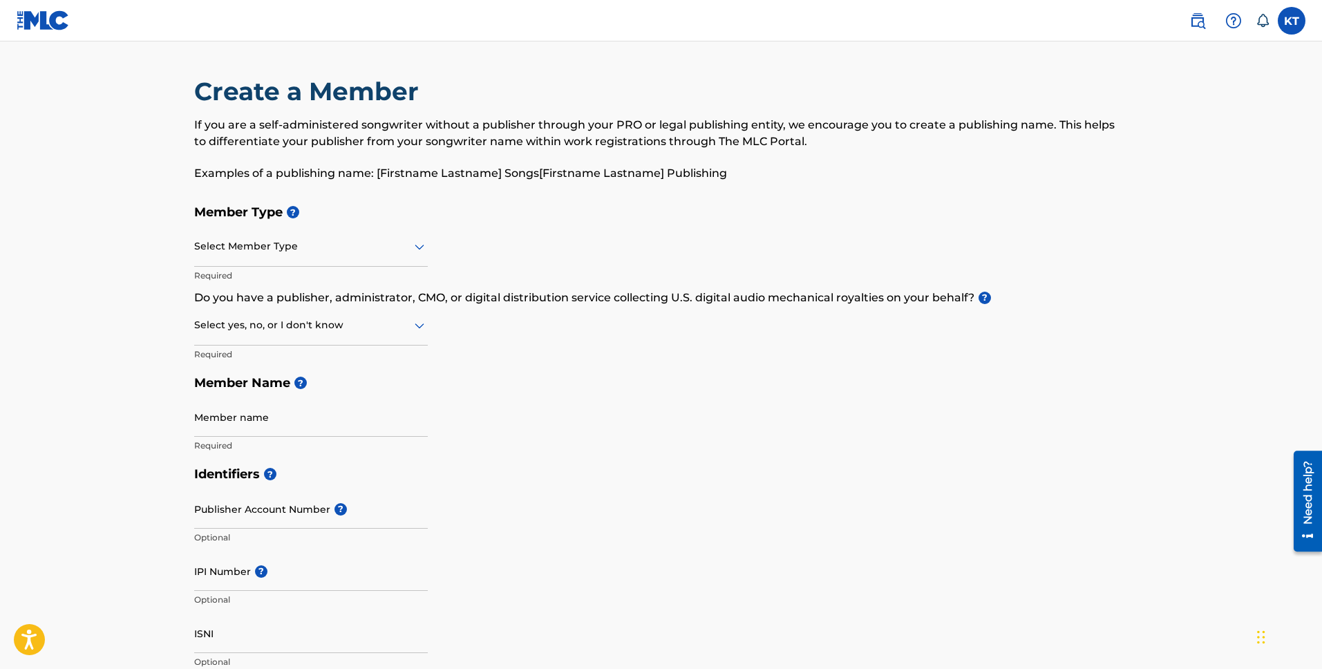
click at [319, 247] on div at bounding box center [311, 246] width 234 height 17
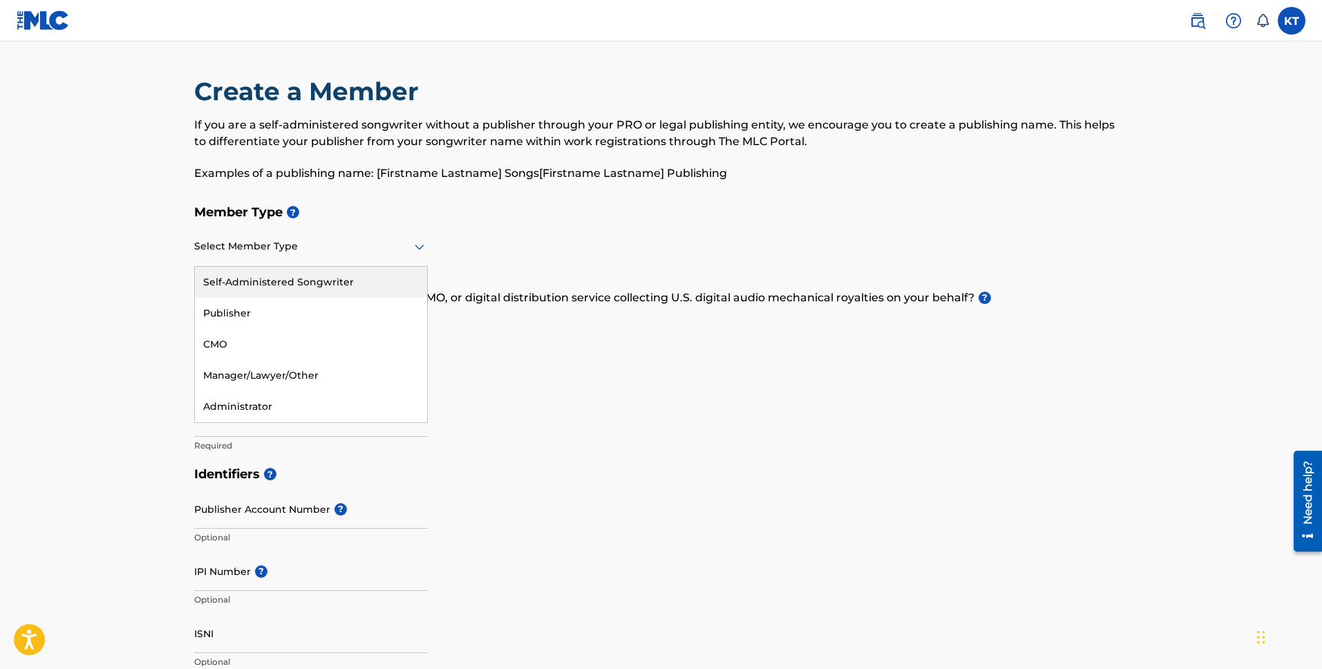
click at [310, 276] on div "Self-Administered Songwriter" at bounding box center [311, 282] width 232 height 31
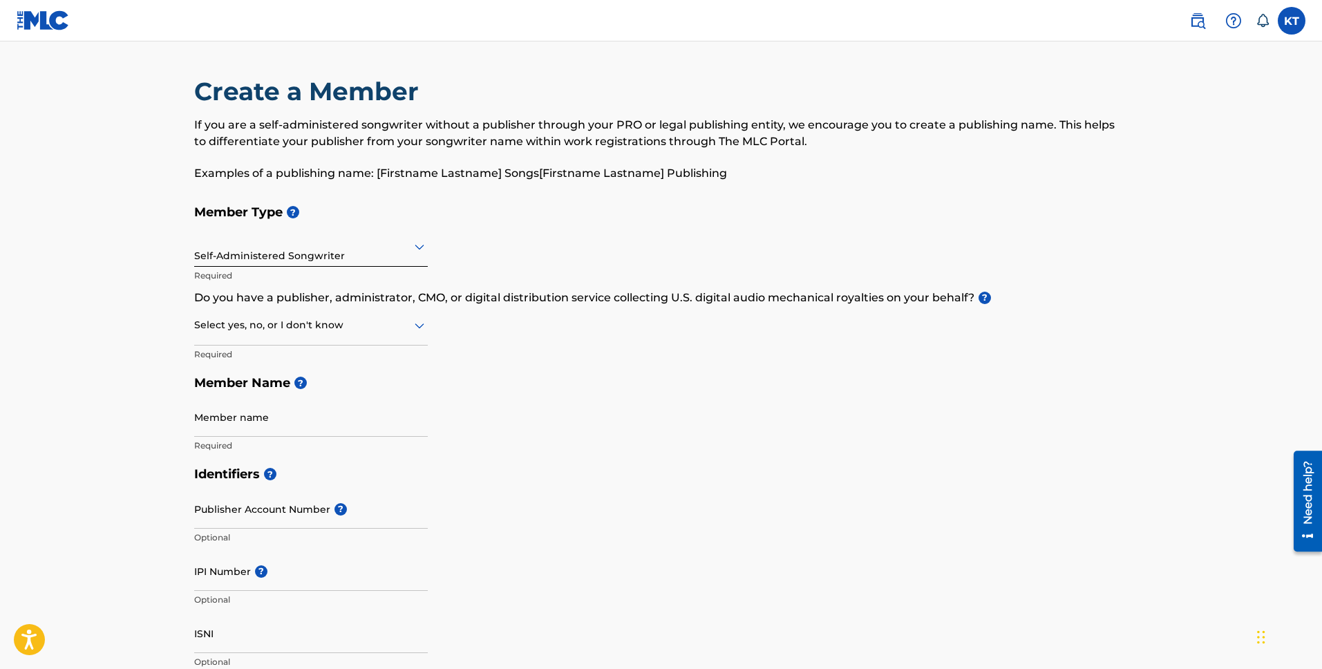
click at [306, 332] on div at bounding box center [311, 324] width 234 height 17
click at [293, 363] on div "Yes" at bounding box center [311, 360] width 232 height 31
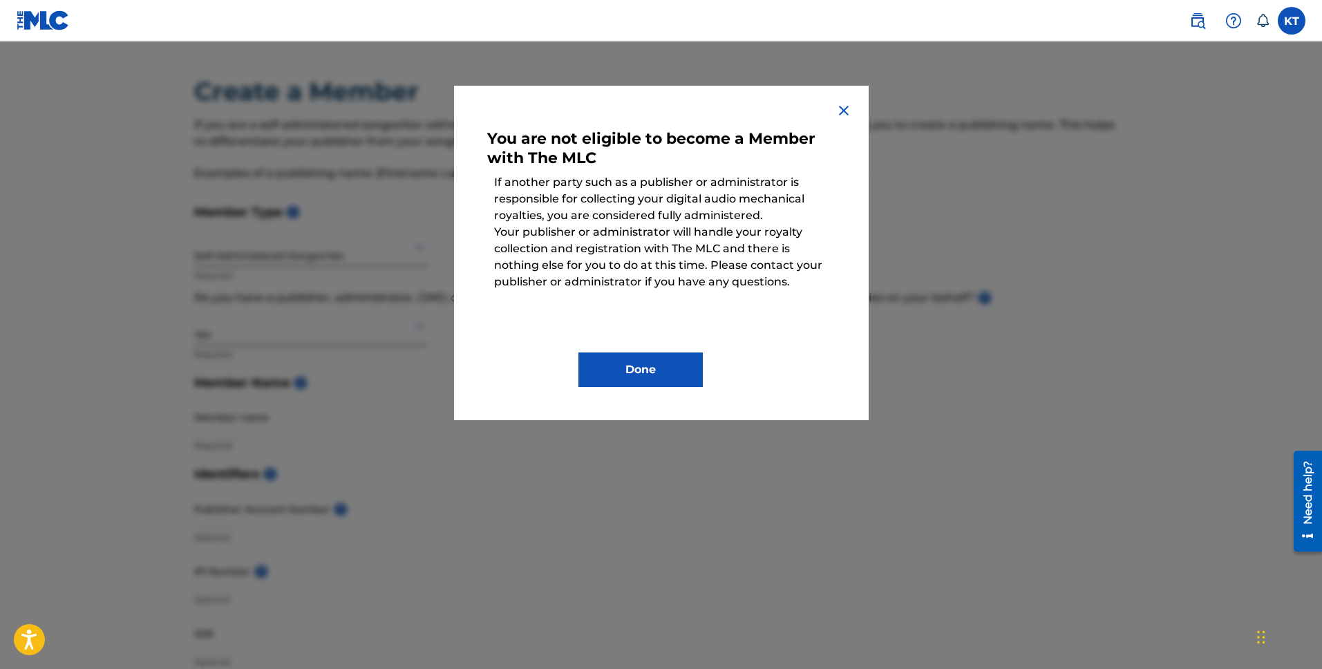
click at [842, 110] on img at bounding box center [843, 110] width 17 height 17
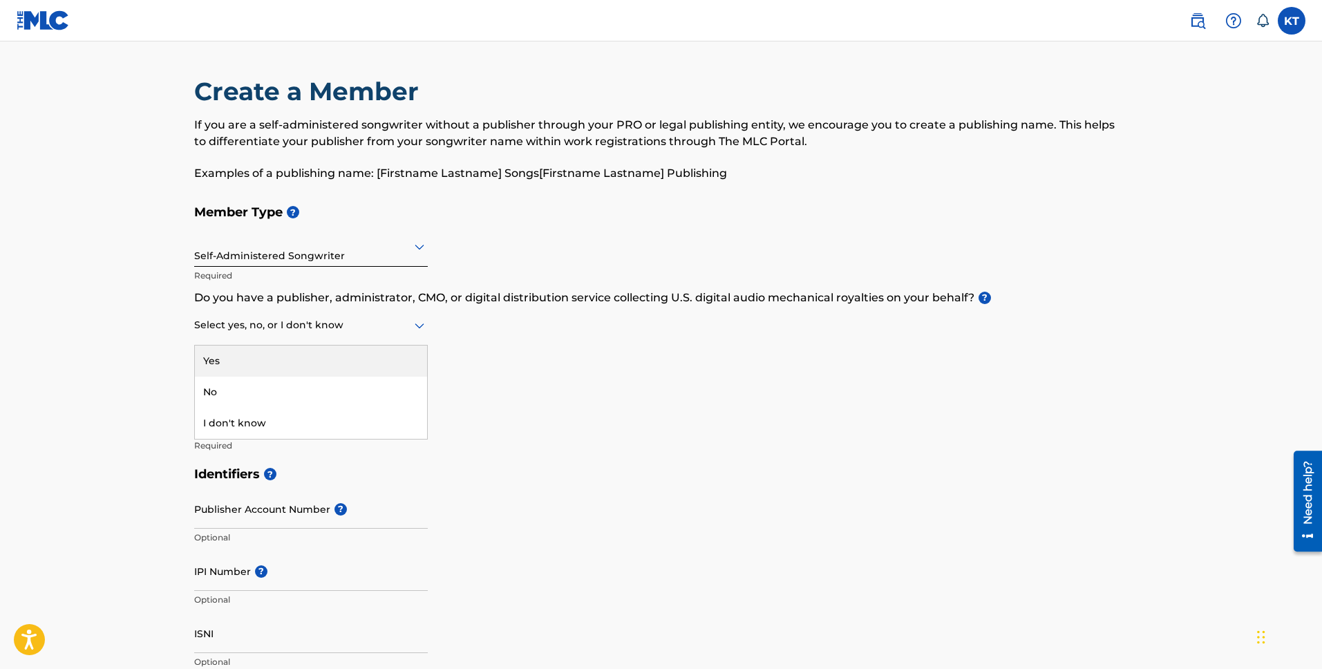
click at [338, 333] on div at bounding box center [311, 324] width 234 height 17
click at [290, 392] on div "No" at bounding box center [311, 392] width 232 height 31
click at [259, 425] on input "Member name" at bounding box center [311, 416] width 234 height 39
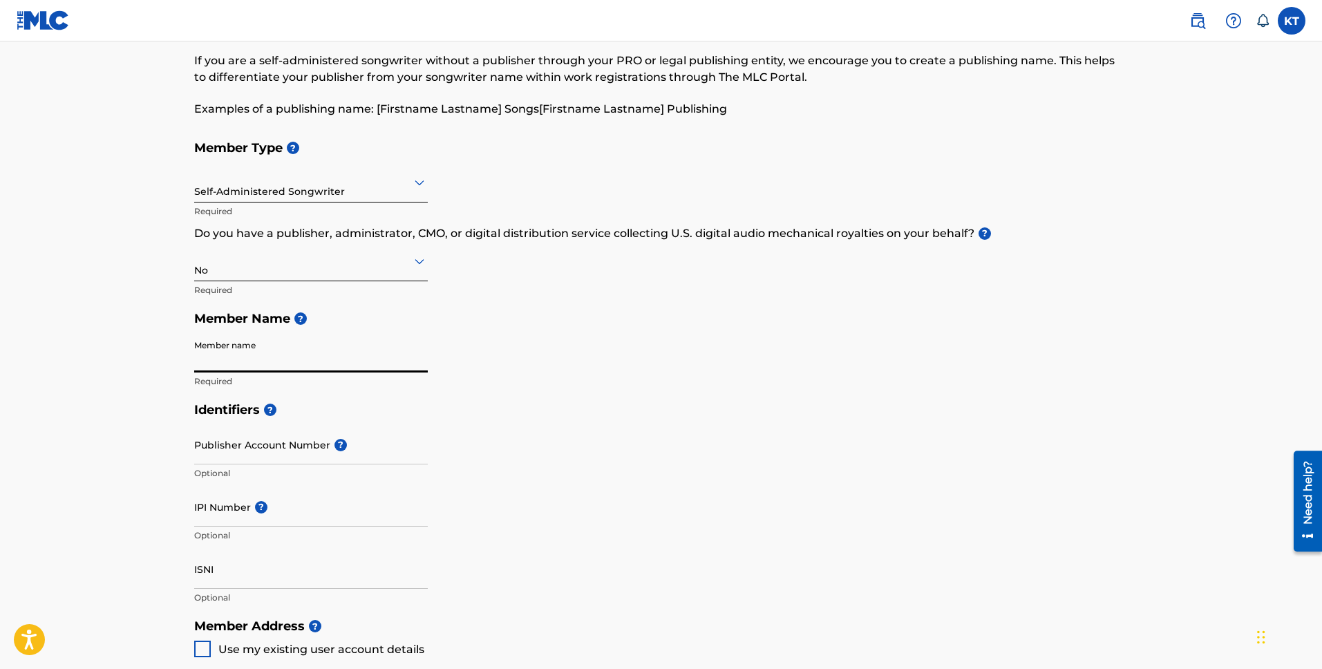
scroll to position [95, 0]
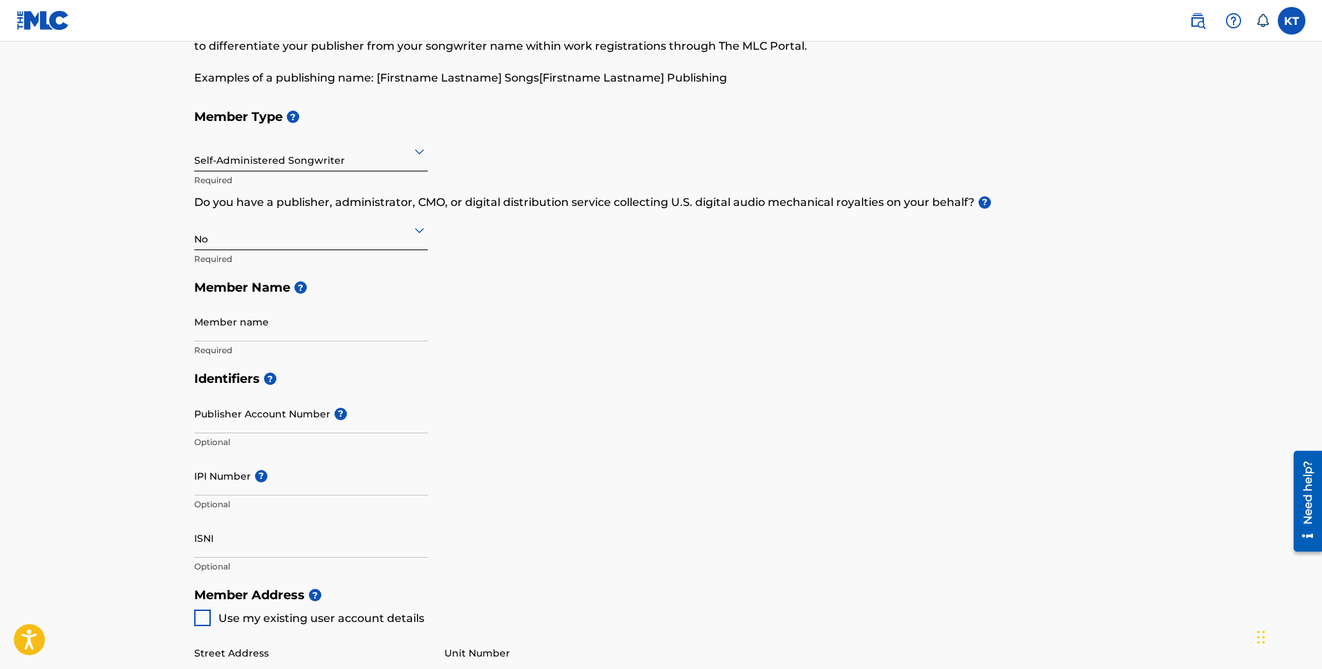
click at [468, 335] on div "Member Type ? Self-Administered Songwriter Required Do you have a publisher, ad…" at bounding box center [661, 233] width 934 height 262
click at [362, 323] on input "Member name" at bounding box center [311, 321] width 234 height 39
type input "[PERSON_NAME] Too"
click at [394, 480] on input "IPI Number ?" at bounding box center [311, 475] width 234 height 39
paste input "01311149301"
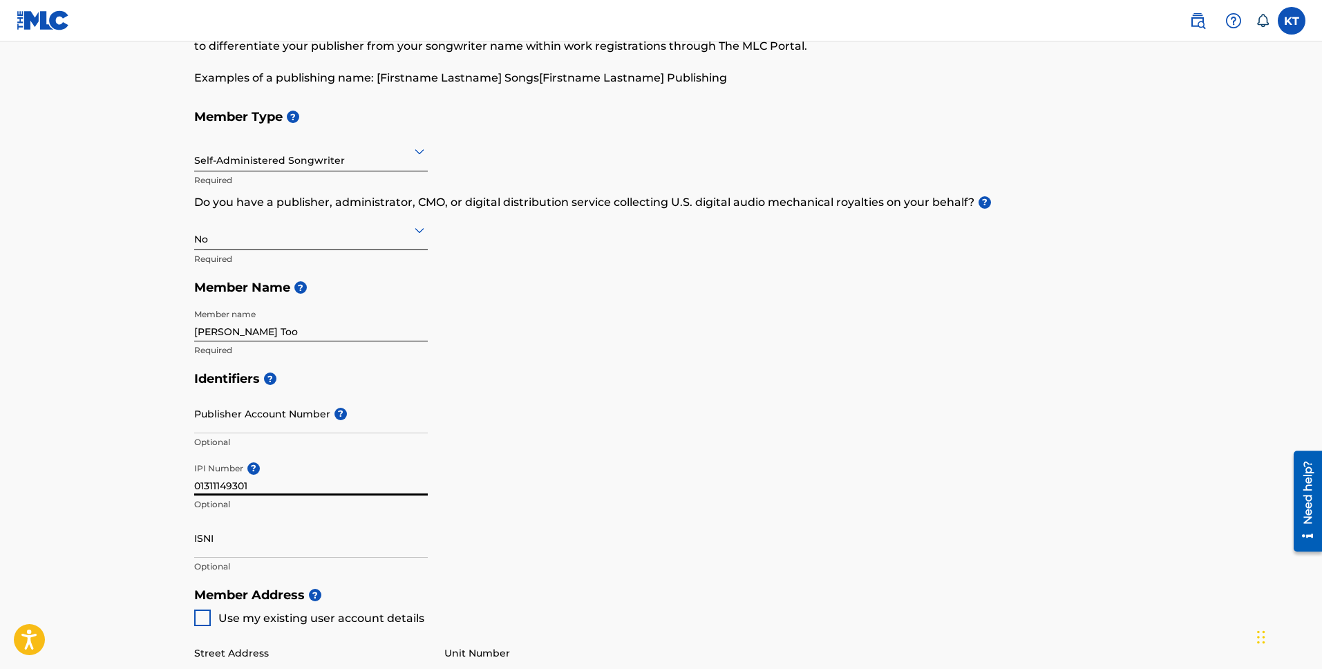
type input "01311149301"
click at [239, 546] on input "ISNI" at bounding box center [311, 537] width 234 height 39
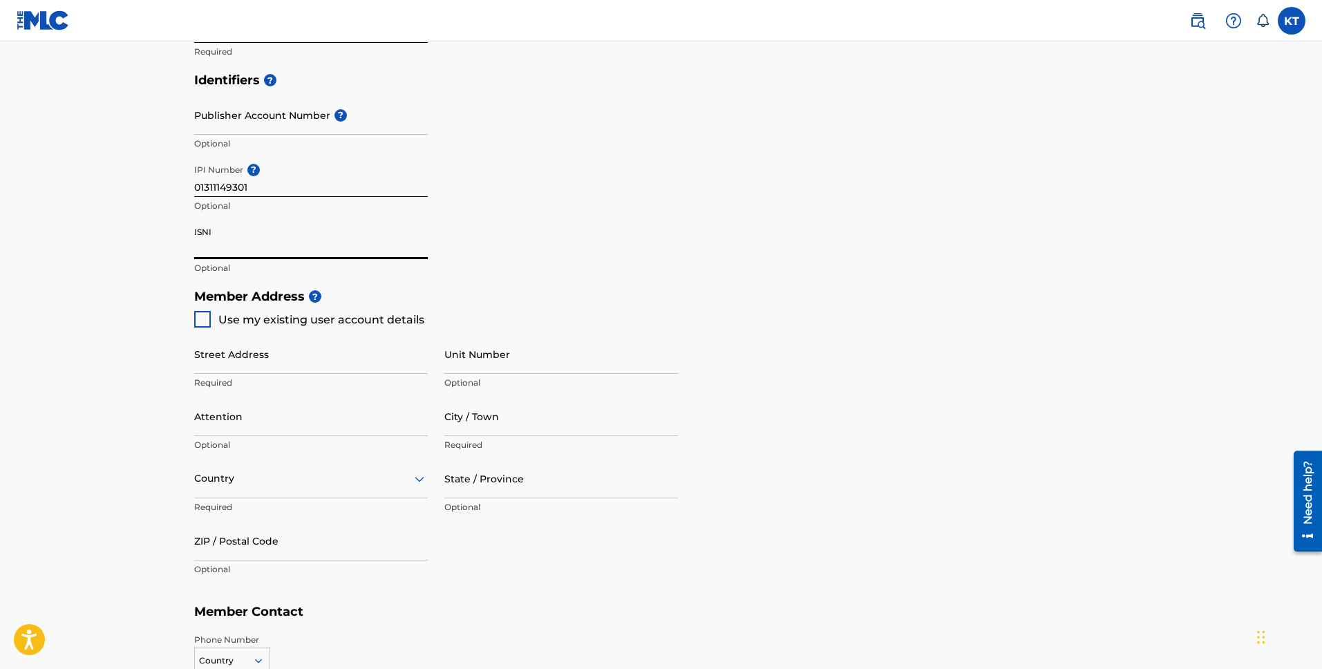
scroll to position [414, 0]
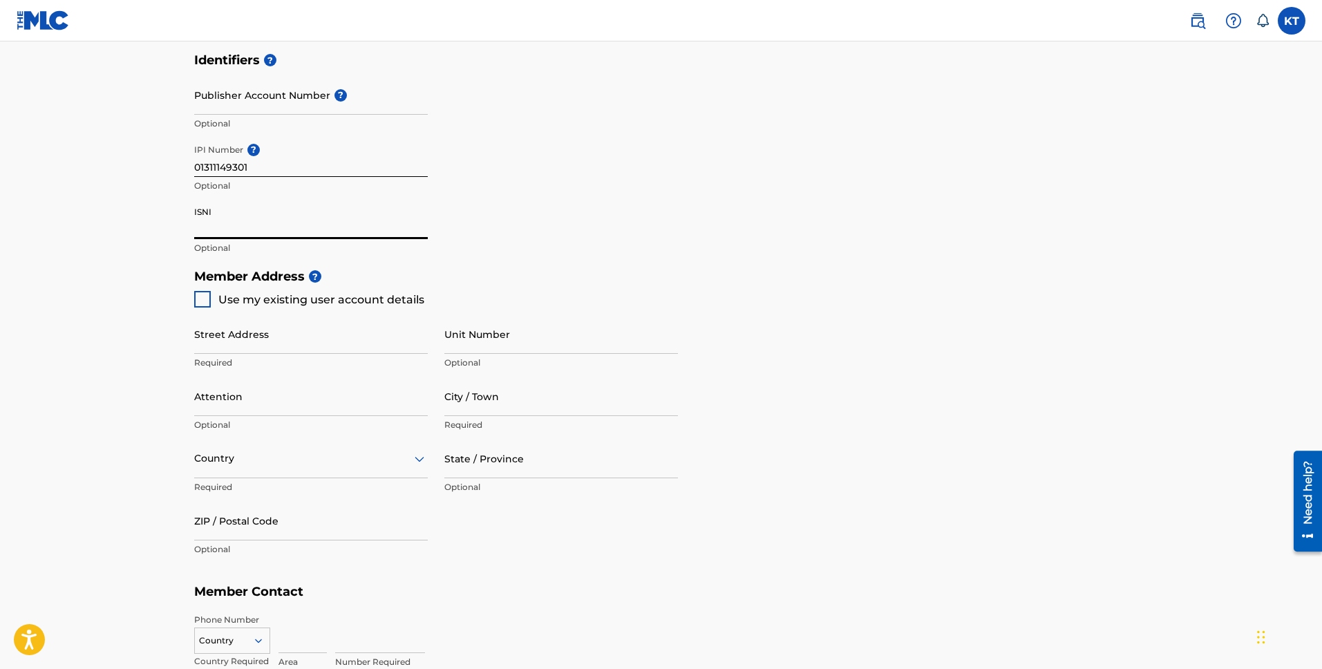
click at [205, 300] on div at bounding box center [202, 299] width 17 height 17
type input "[STREET_ADDRESS][PERSON_NAME]"
type input "[GEOGRAPHIC_DATA]"
type input "95391"
type input "408"
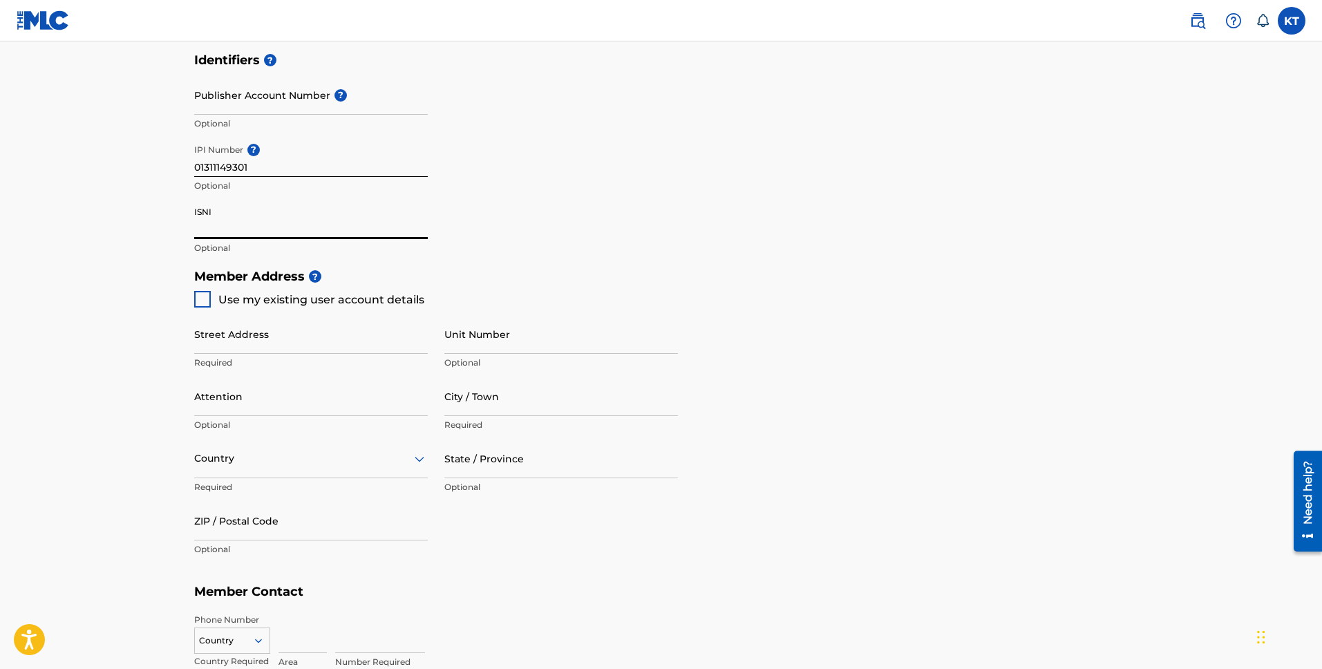
type input "7685625"
type input "[EMAIL_ADDRESS][DOMAIN_NAME]"
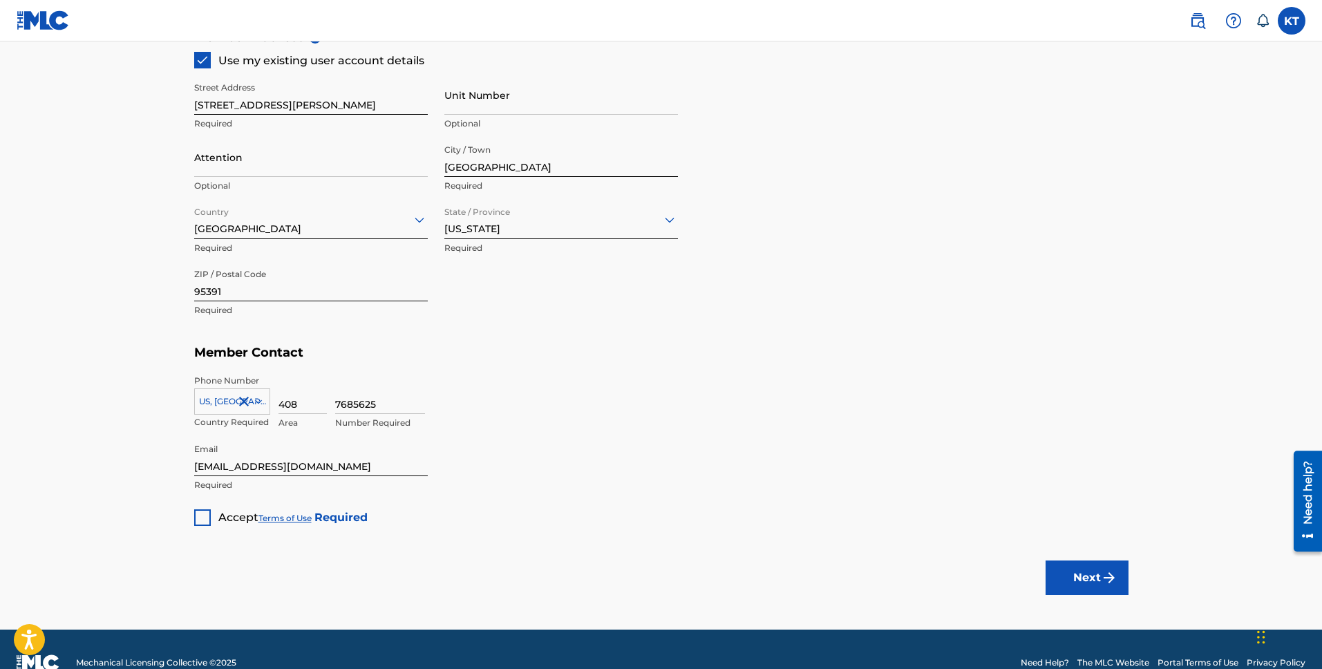
scroll to position [680, 0]
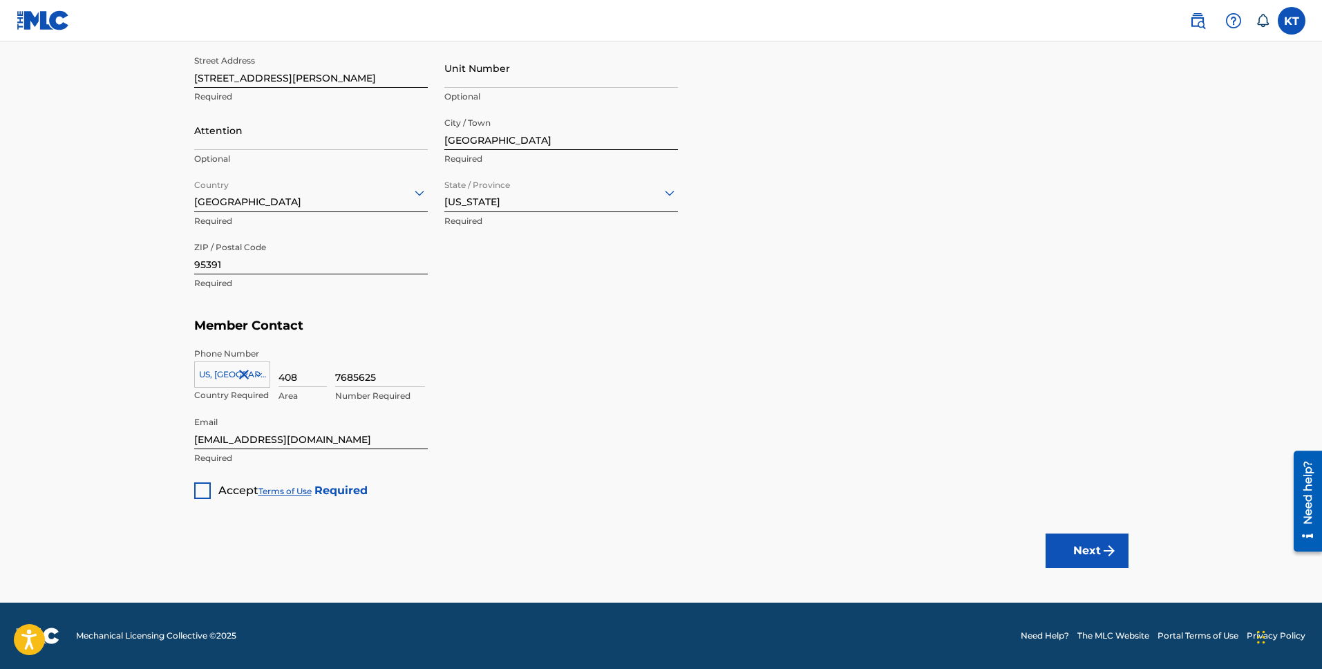
click at [205, 489] on div at bounding box center [202, 490] width 17 height 17
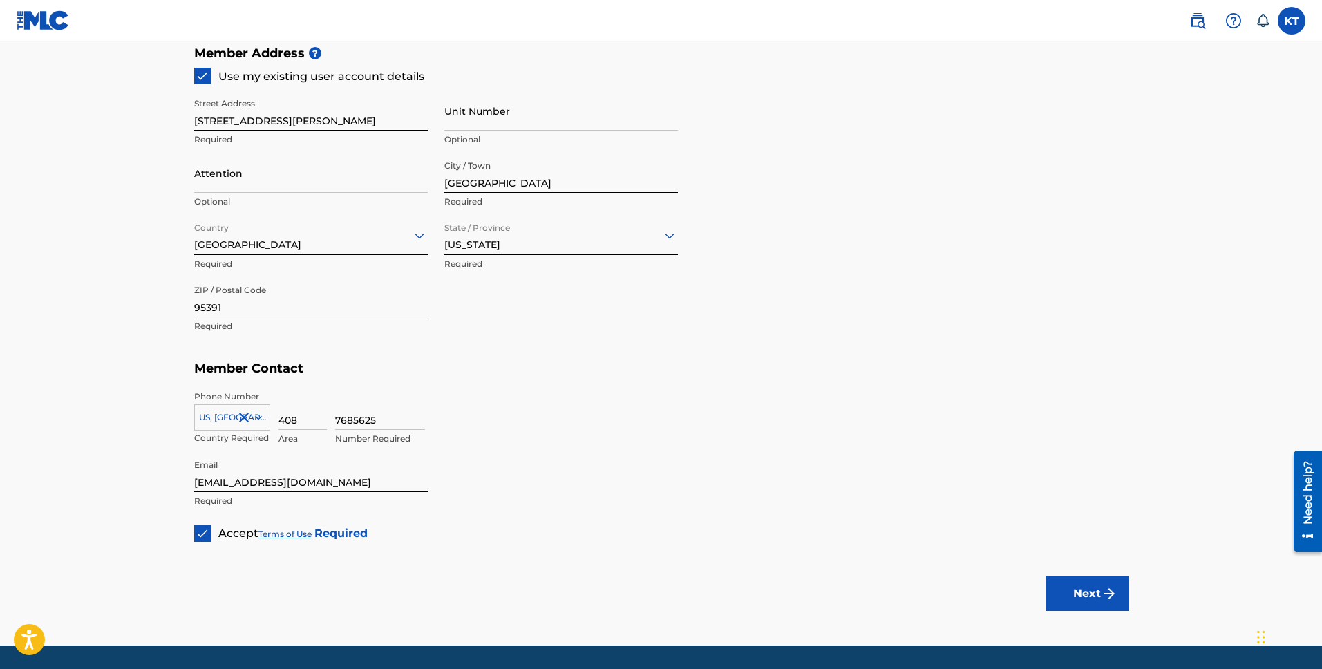
scroll to position [635, 0]
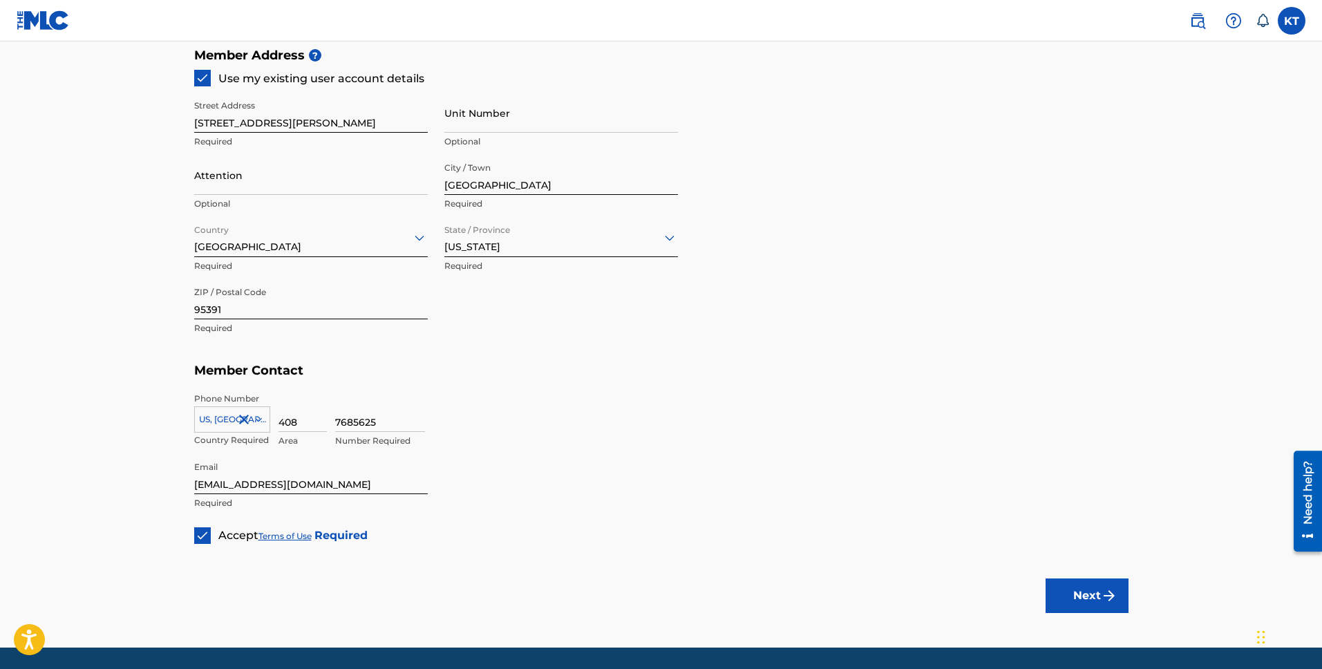
click at [1083, 595] on button "Next" at bounding box center [1086, 595] width 83 height 35
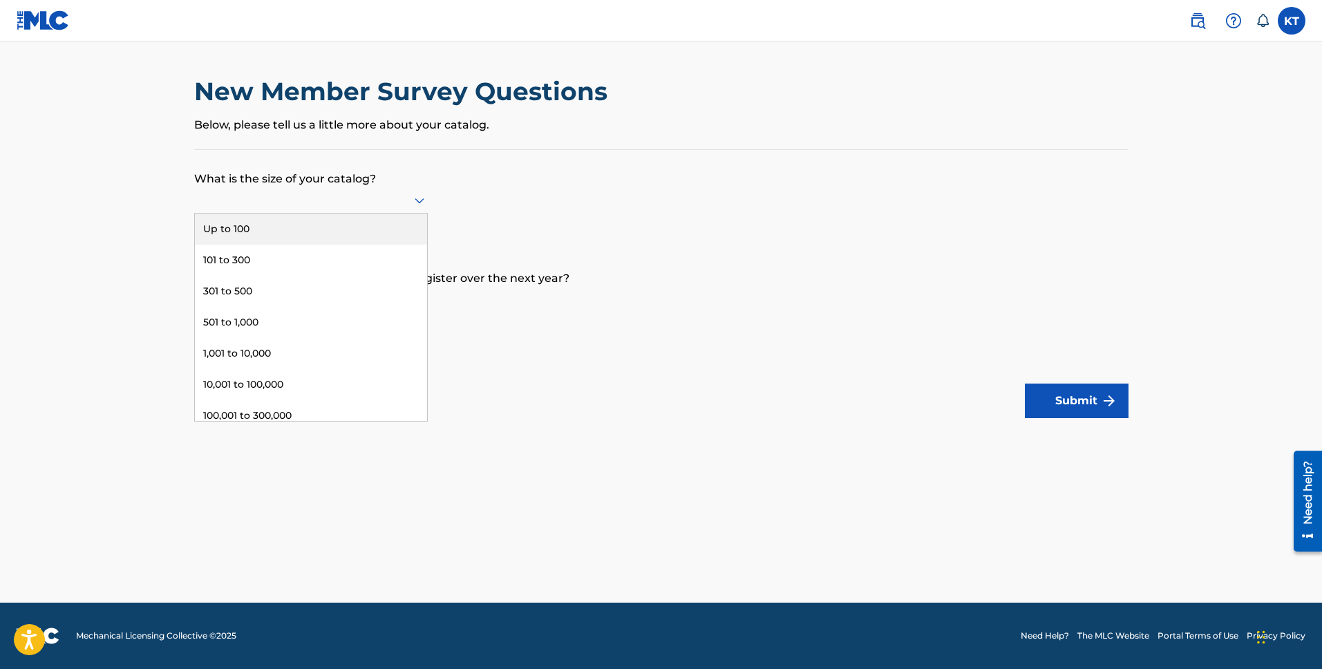
click at [314, 207] on div at bounding box center [311, 199] width 234 height 17
click at [281, 232] on div "Up to 100" at bounding box center [311, 228] width 232 height 31
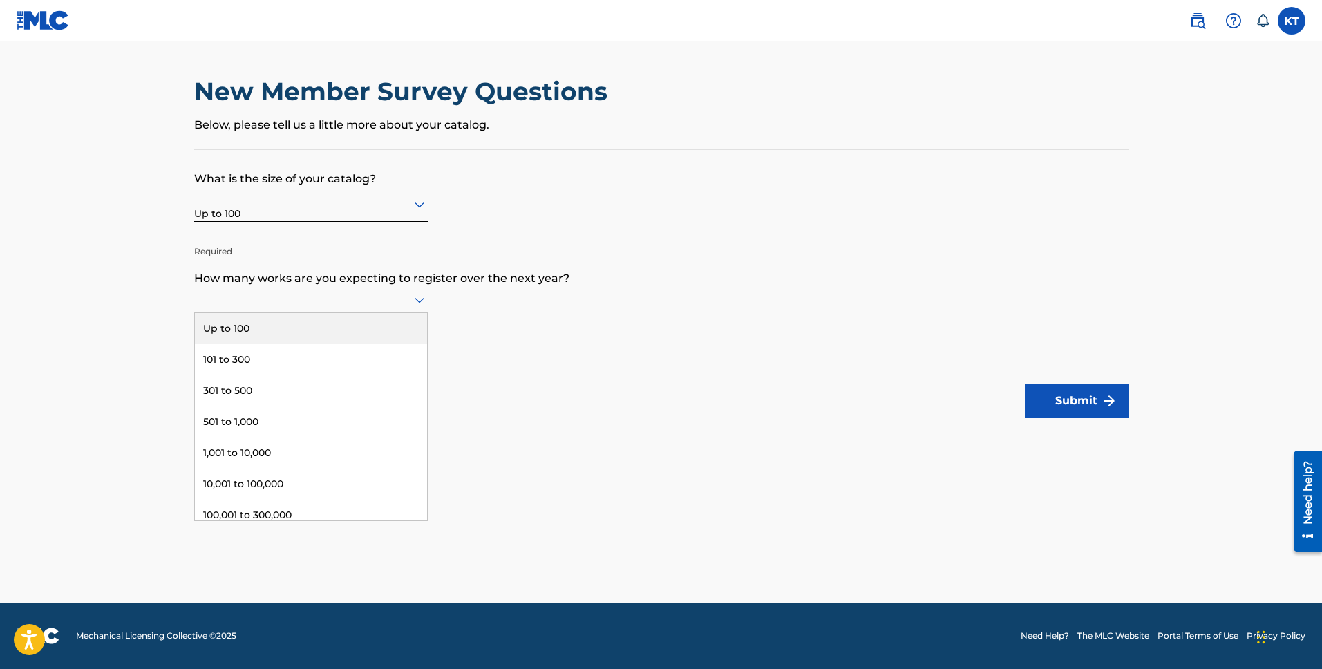
click at [295, 301] on div at bounding box center [311, 299] width 234 height 17
click at [305, 329] on div "Up to 100" at bounding box center [311, 328] width 232 height 31
click at [376, 306] on div at bounding box center [311, 303] width 234 height 17
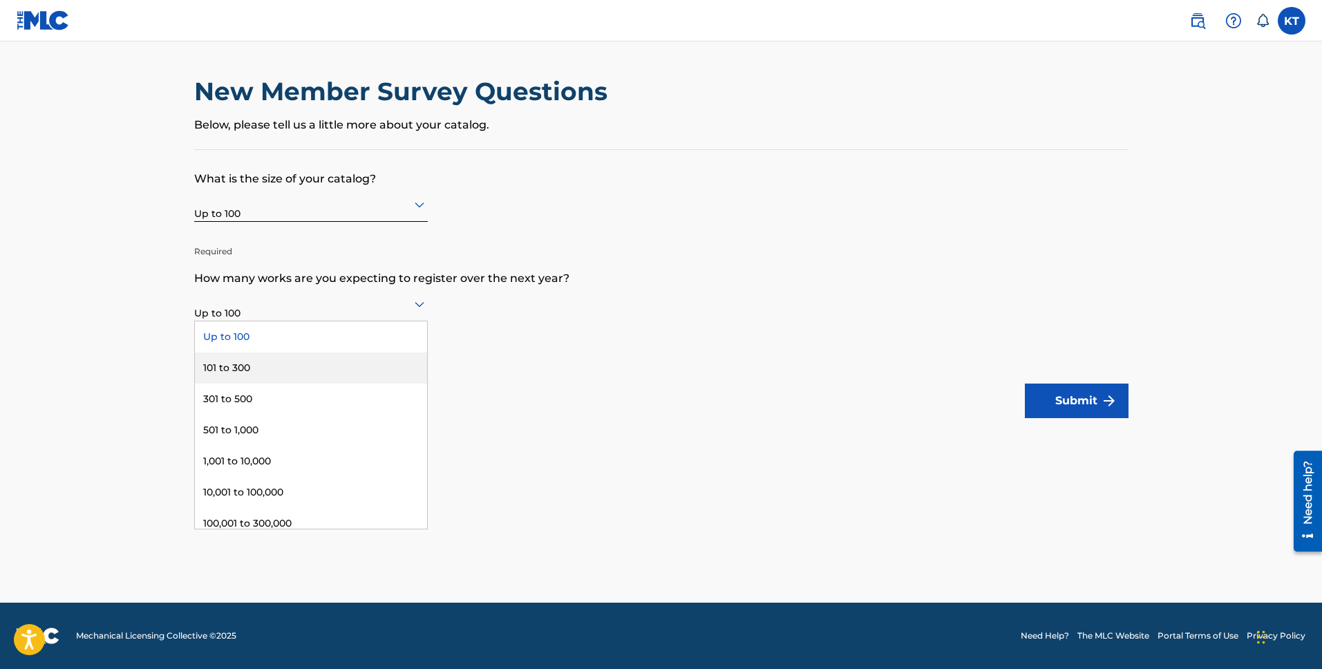
scroll to position [4, 0]
click at [333, 366] on div "101 to 300" at bounding box center [311, 363] width 232 height 31
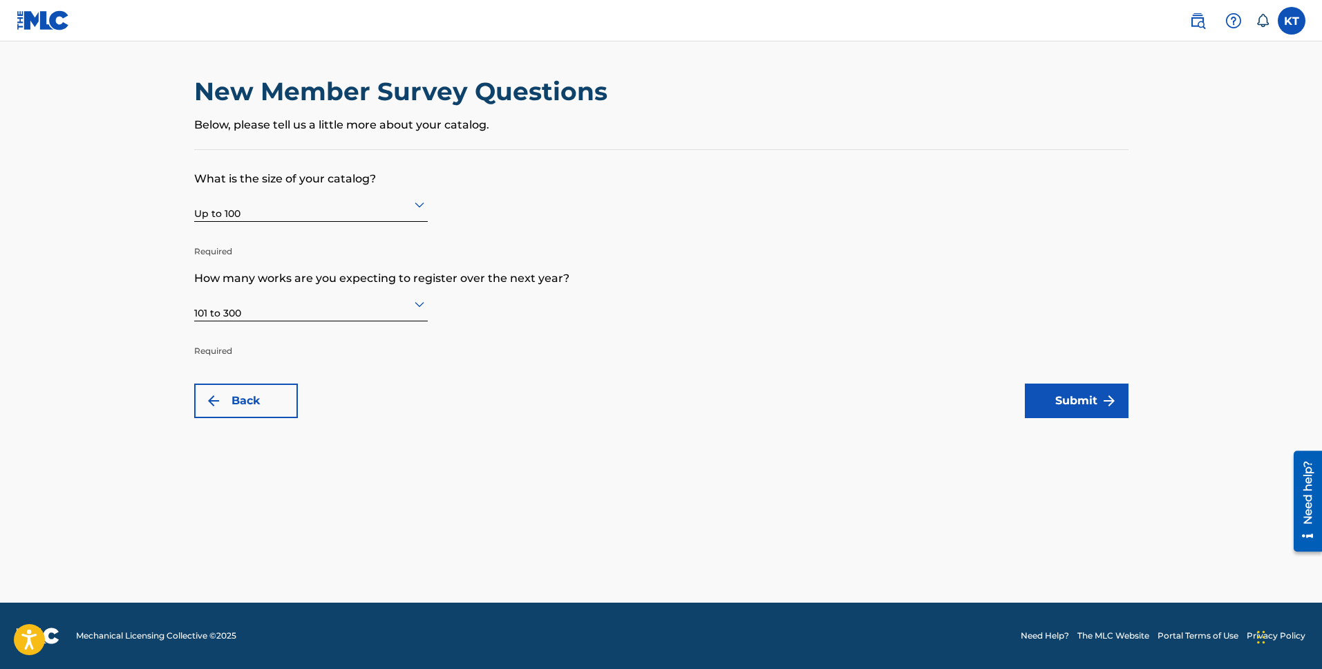
click at [1049, 406] on button "Submit" at bounding box center [1077, 400] width 104 height 35
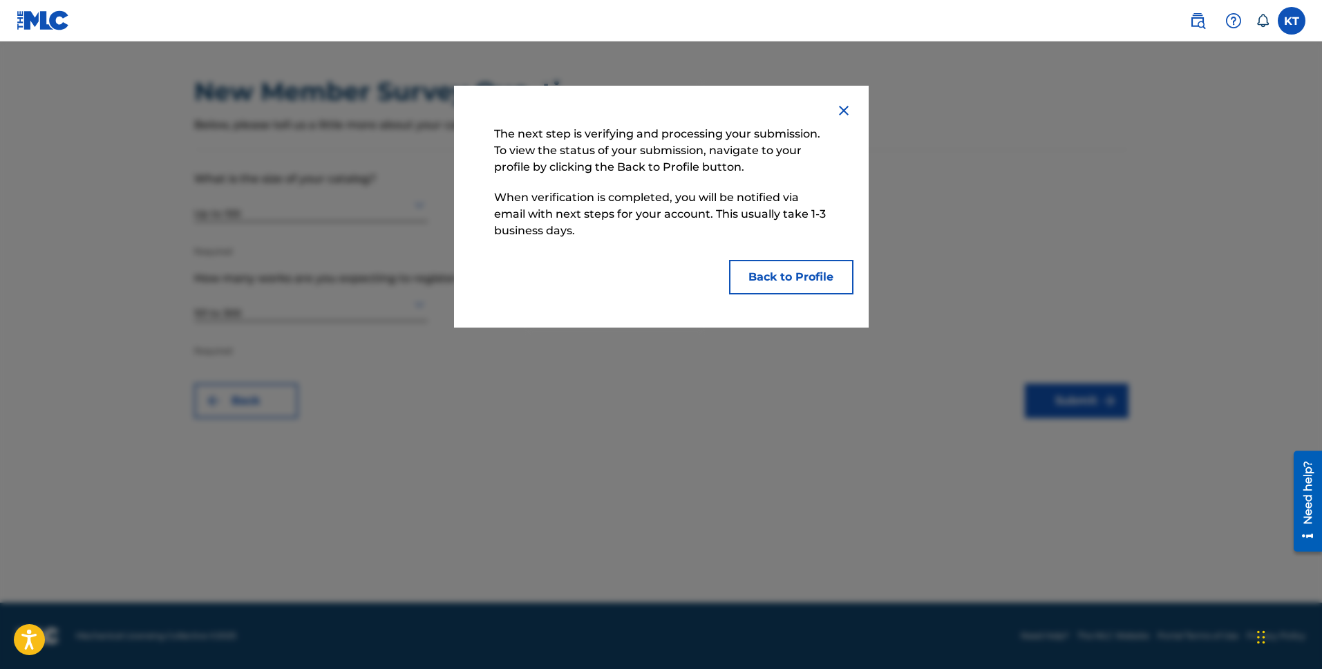
click at [772, 279] on button "Back to Profile" at bounding box center [791, 277] width 124 height 35
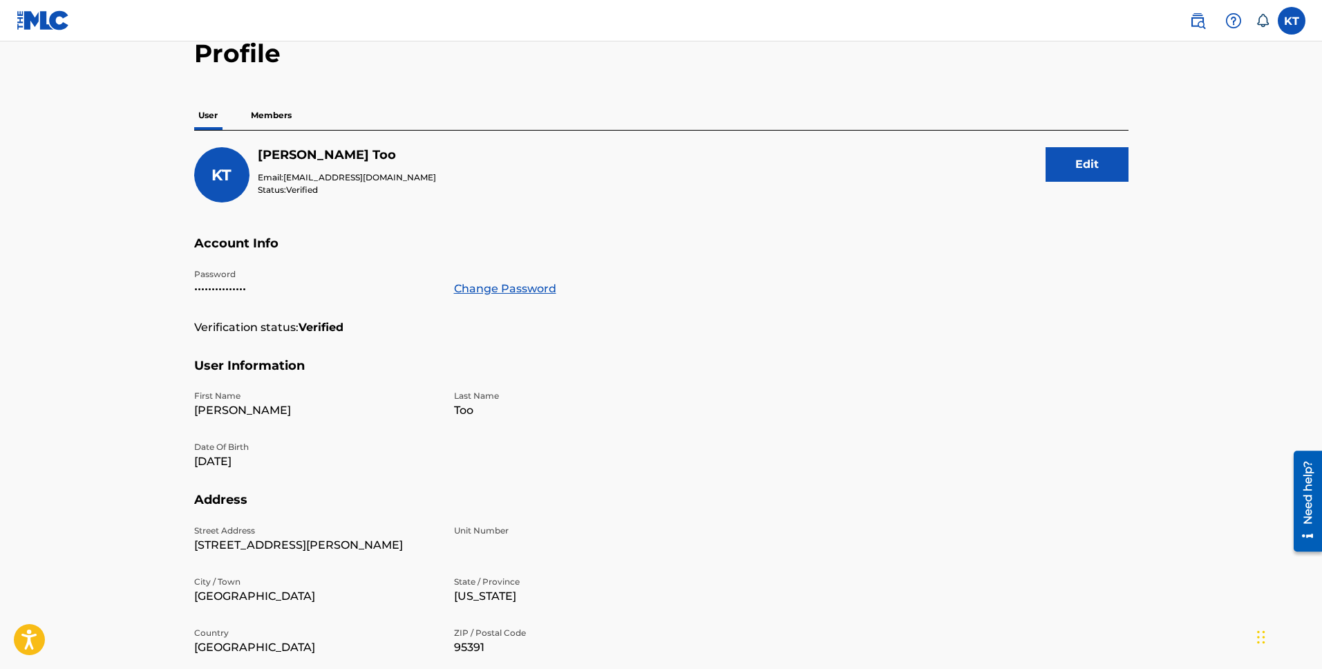
scroll to position [19, 0]
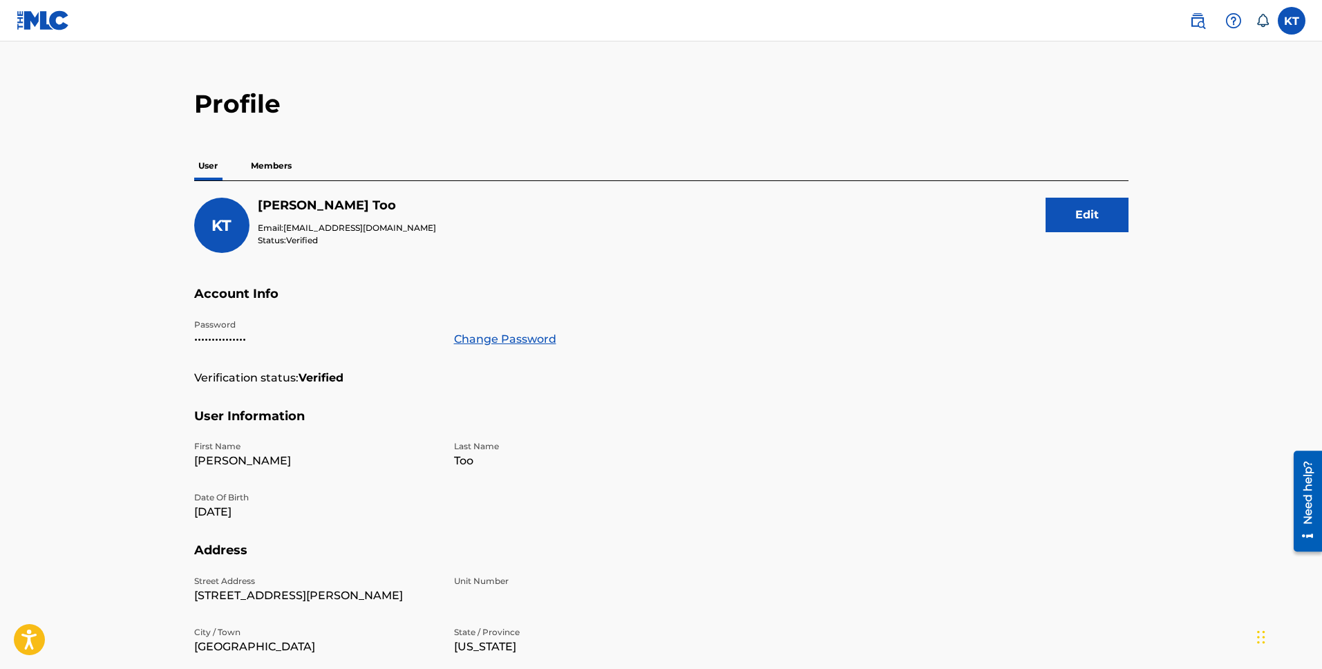
click at [287, 162] on p "Members" at bounding box center [271, 165] width 49 height 29
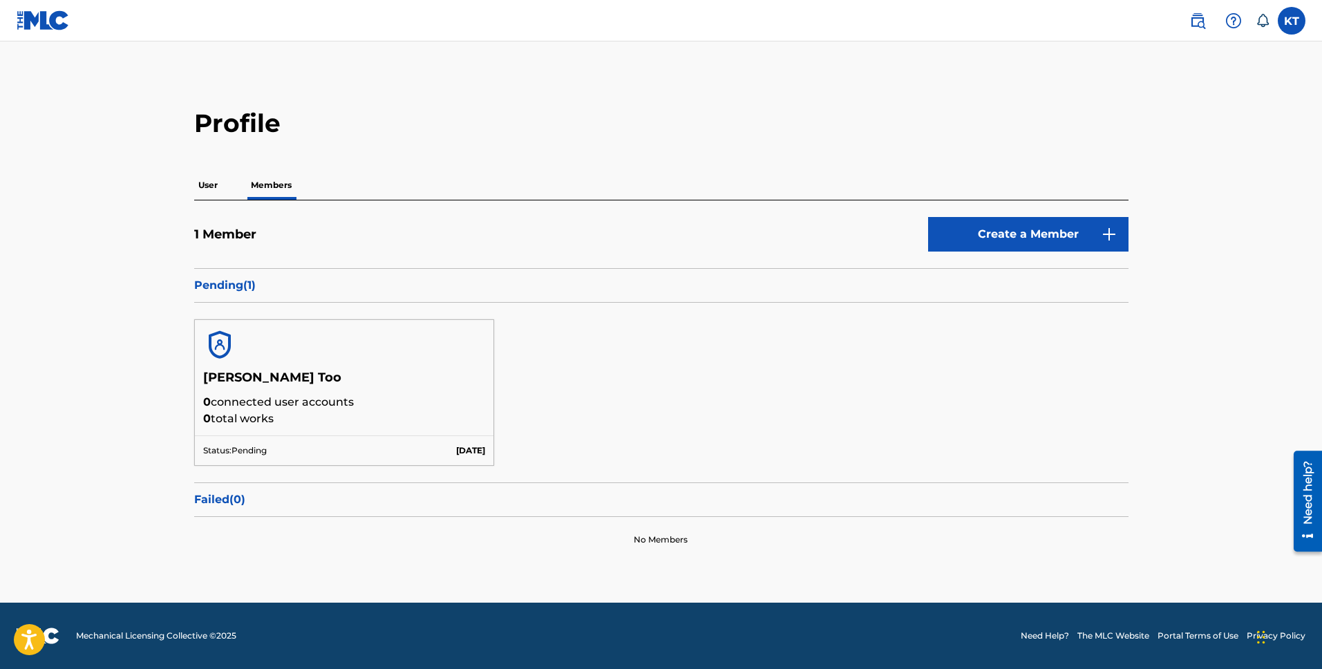
click at [209, 182] on p "User" at bounding box center [208, 185] width 28 height 29
